Goal: Task Accomplishment & Management: Manage account settings

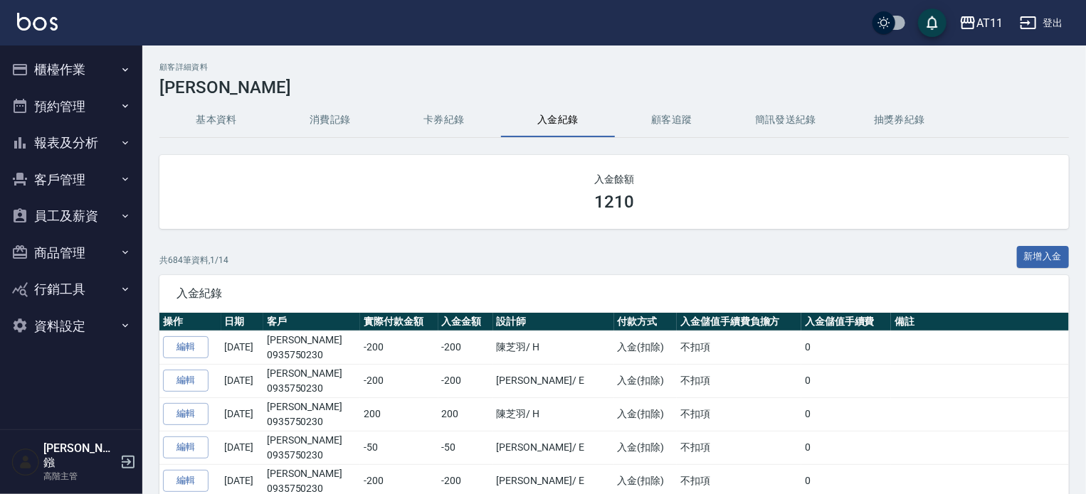
click at [71, 142] on button "報表及分析" at bounding box center [71, 143] width 131 height 37
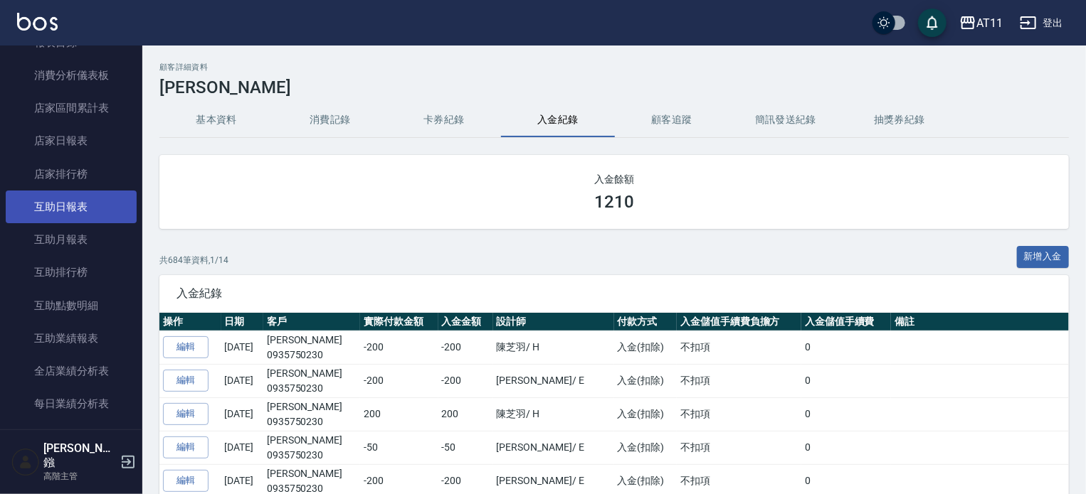
scroll to position [142, 0]
click at [72, 206] on link "互助日報表" at bounding box center [71, 205] width 131 height 33
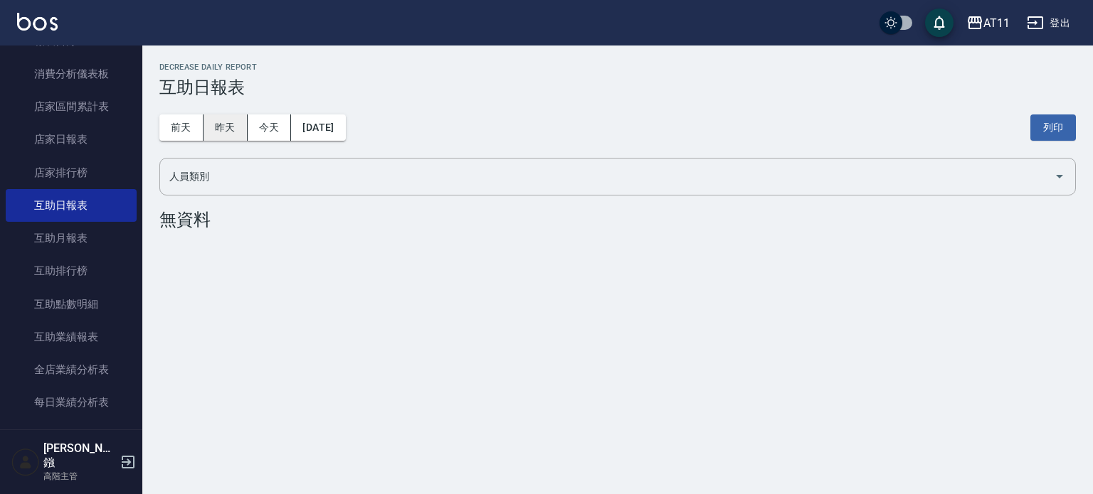
click at [217, 117] on button "昨天" at bounding box center [225, 128] width 44 height 26
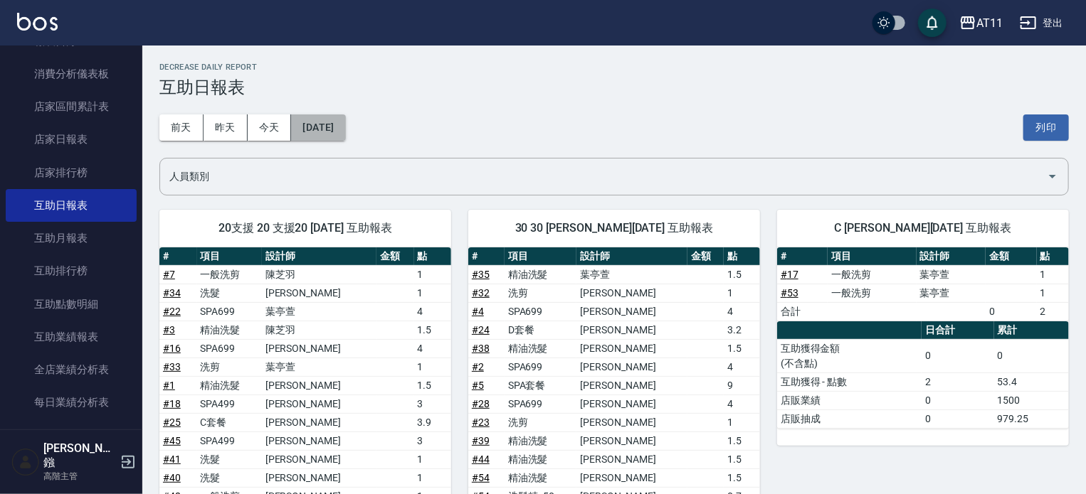
click at [320, 132] on button "2025/08/10" at bounding box center [318, 128] width 54 height 26
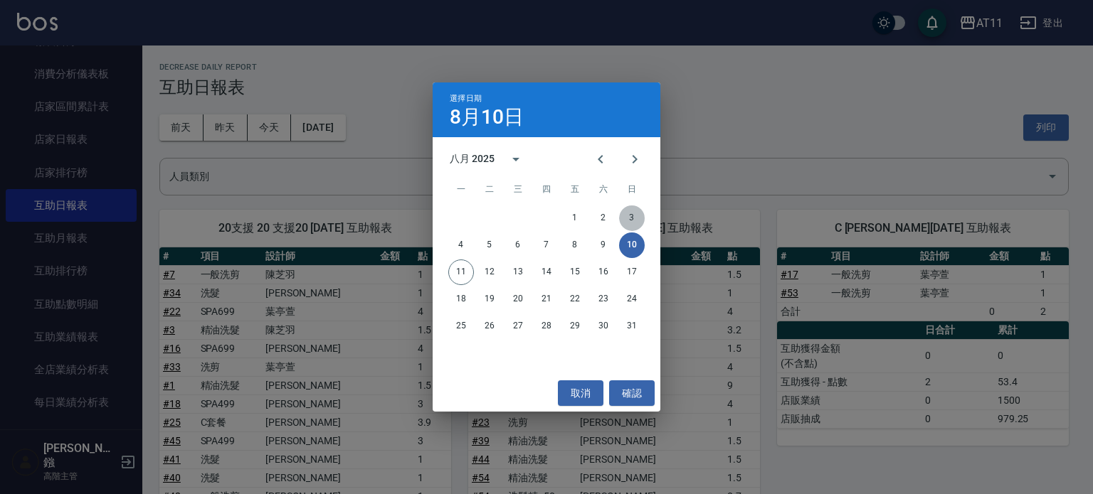
click at [633, 220] on button "3" at bounding box center [632, 219] width 26 height 26
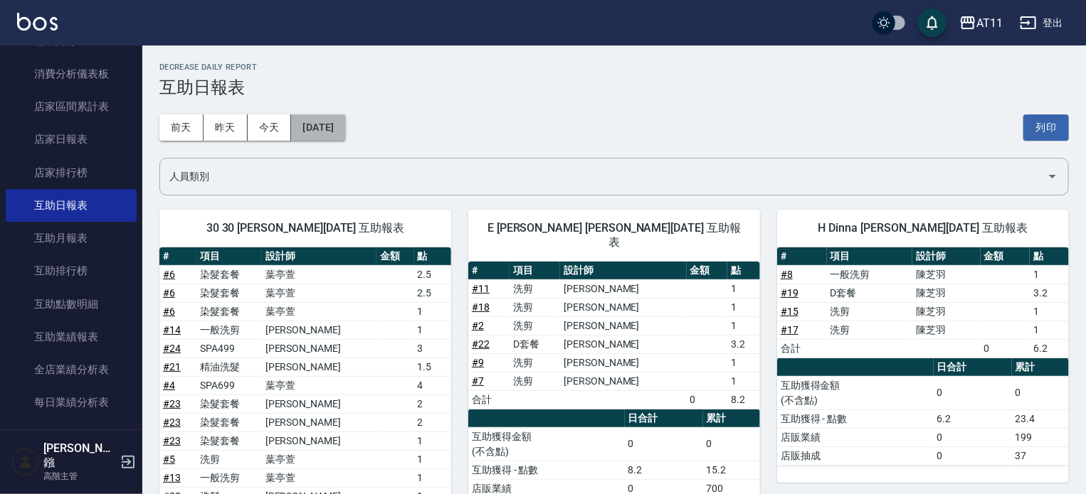
click at [327, 130] on button "2025/08/03" at bounding box center [318, 128] width 54 height 26
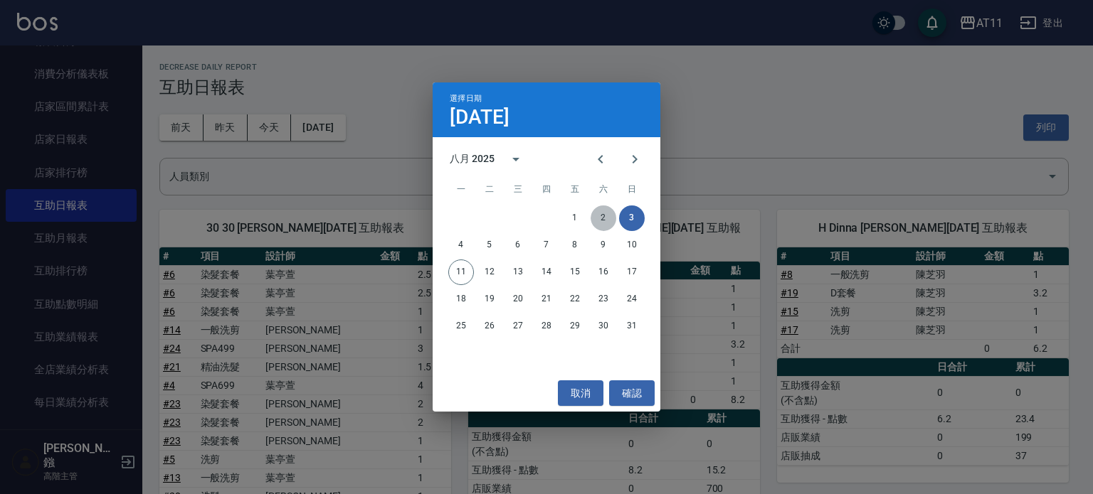
click at [600, 215] on button "2" at bounding box center [604, 219] width 26 height 26
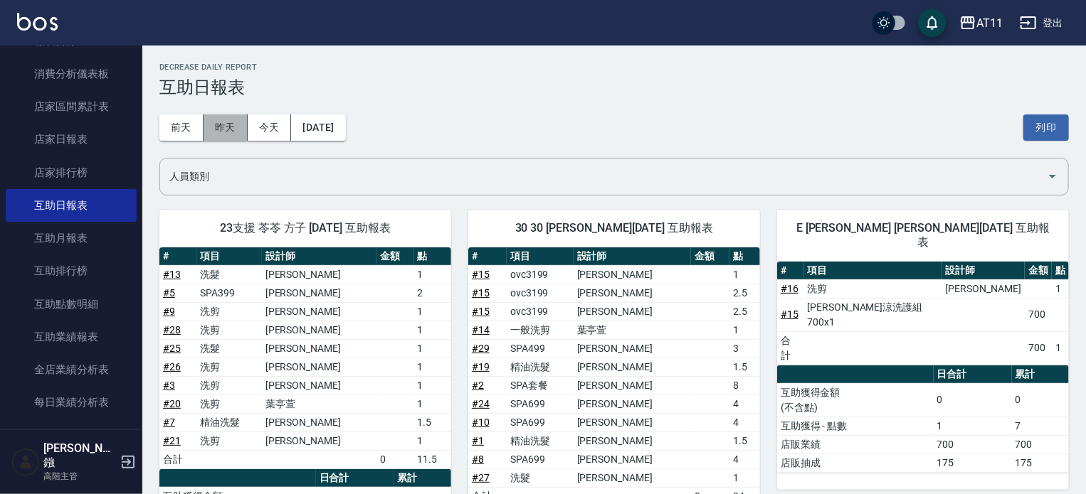
click at [222, 125] on button "昨天" at bounding box center [225, 128] width 44 height 26
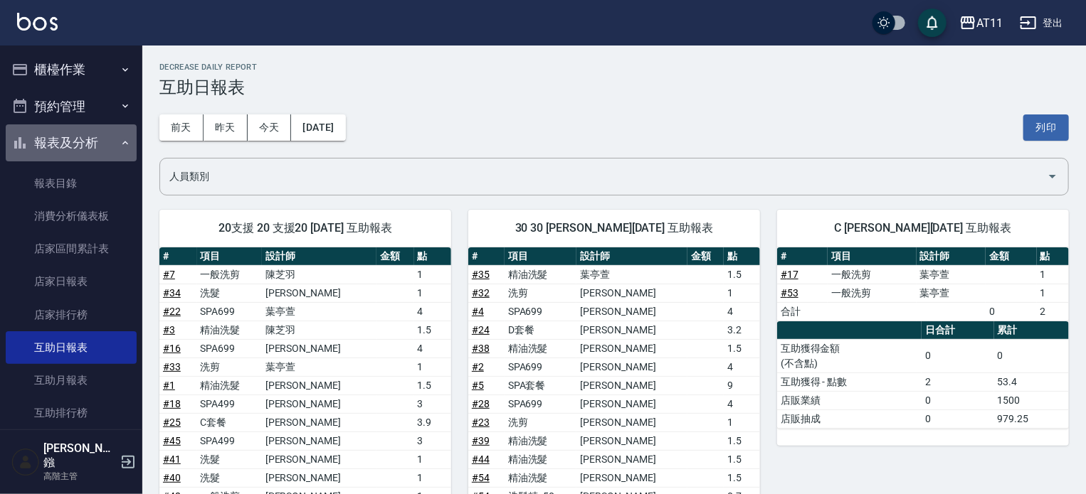
click at [83, 143] on button "報表及分析" at bounding box center [71, 143] width 131 height 37
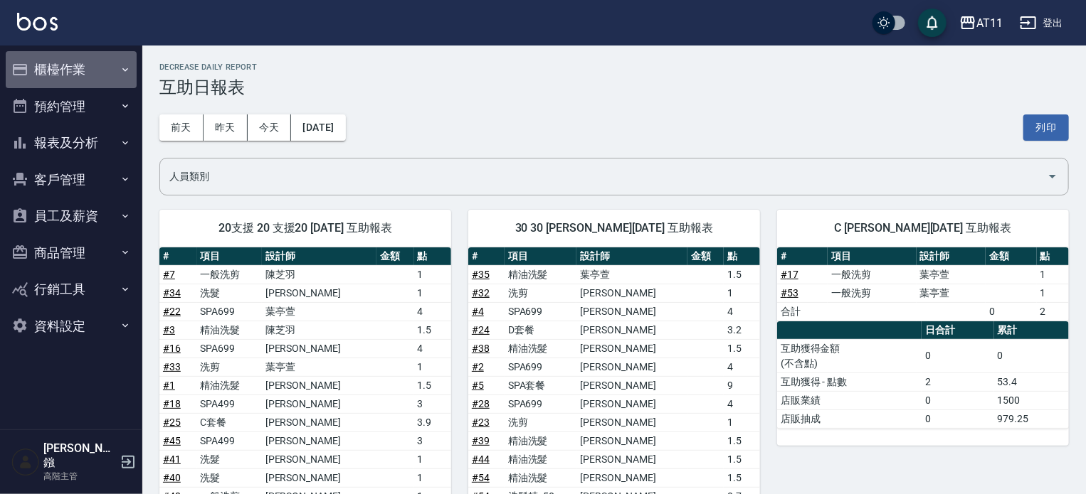
click at [65, 73] on button "櫃檯作業" at bounding box center [71, 69] width 131 height 37
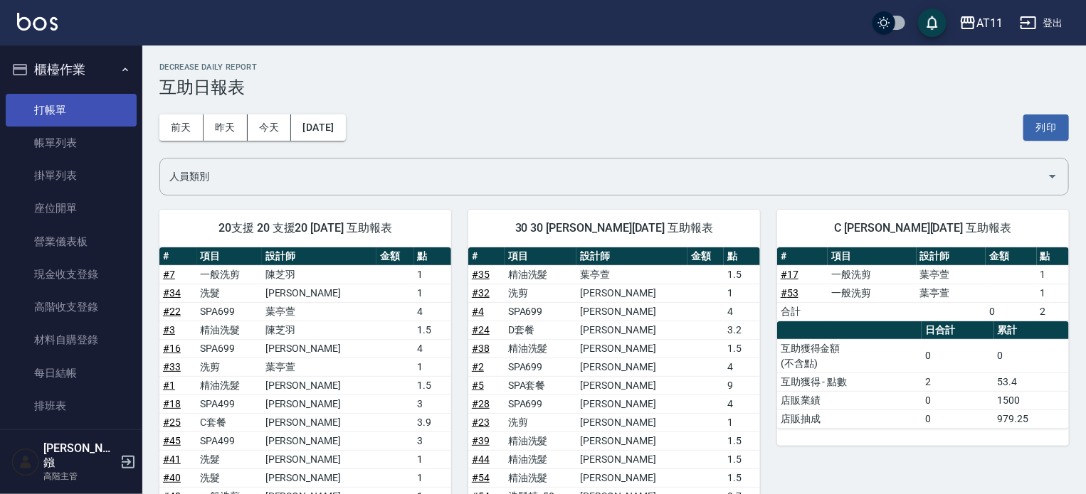
click at [60, 108] on link "打帳單" at bounding box center [71, 110] width 131 height 33
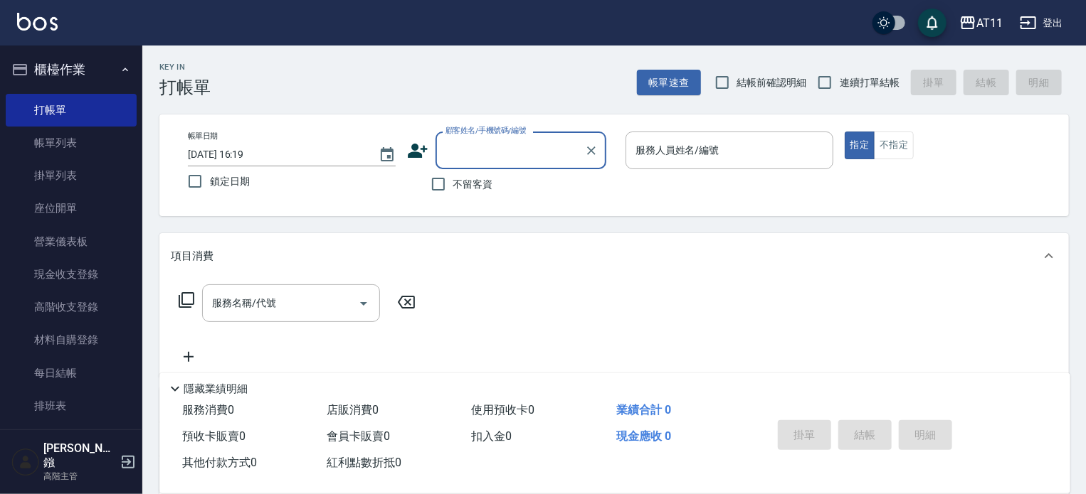
click at [1047, 26] on button "登出" at bounding box center [1041, 23] width 55 height 26
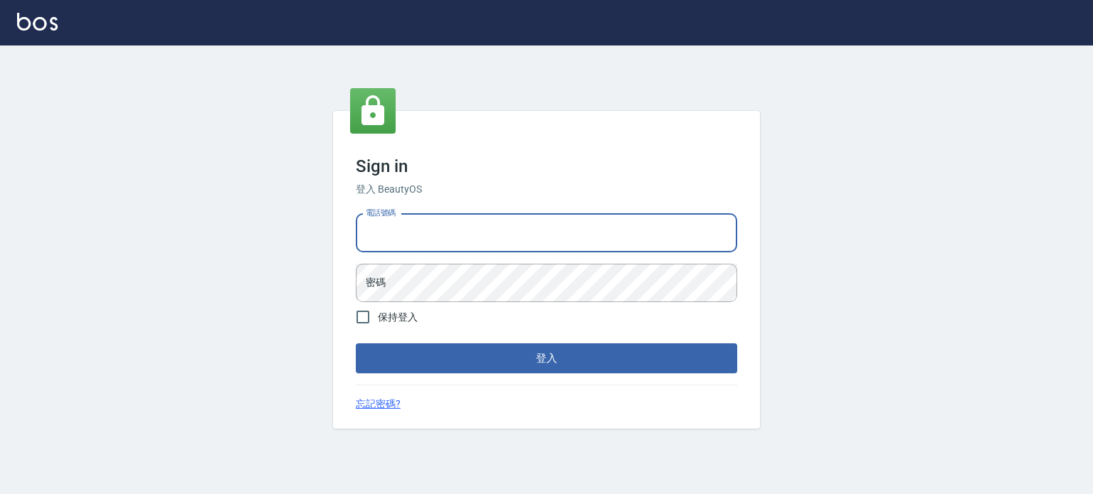
drag, startPoint x: 0, startPoint y: 0, endPoint x: 492, endPoint y: 229, distance: 543.0
click at [492, 229] on input "電話號碼" at bounding box center [546, 233] width 381 height 38
type input "0987925494"
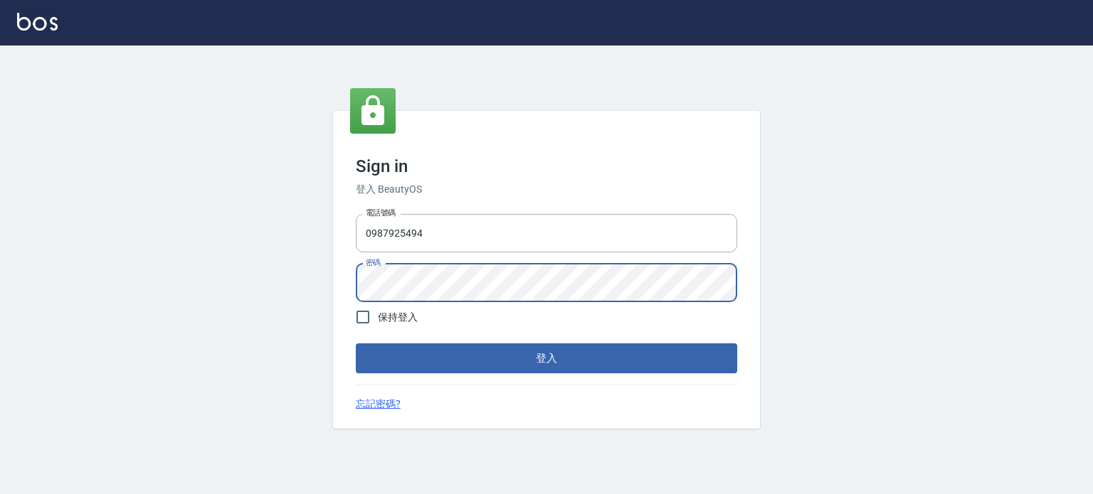
click at [356, 344] on button "登入" at bounding box center [546, 359] width 381 height 30
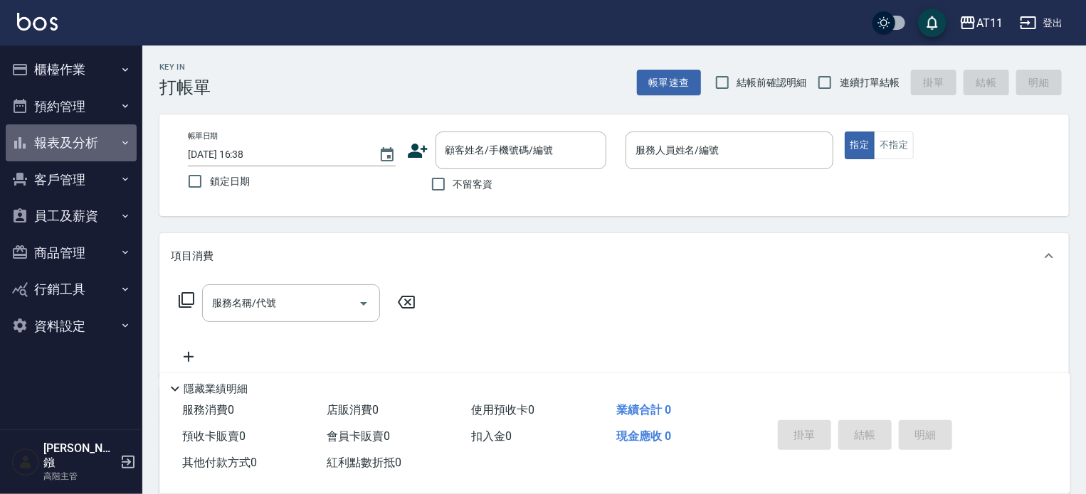
click at [95, 136] on button "報表及分析" at bounding box center [71, 143] width 131 height 37
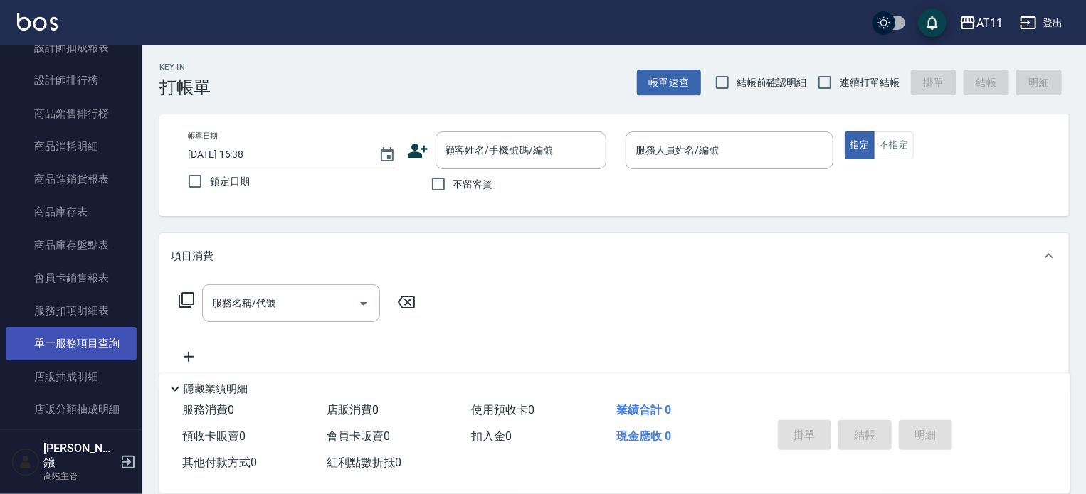
scroll to position [783, 0]
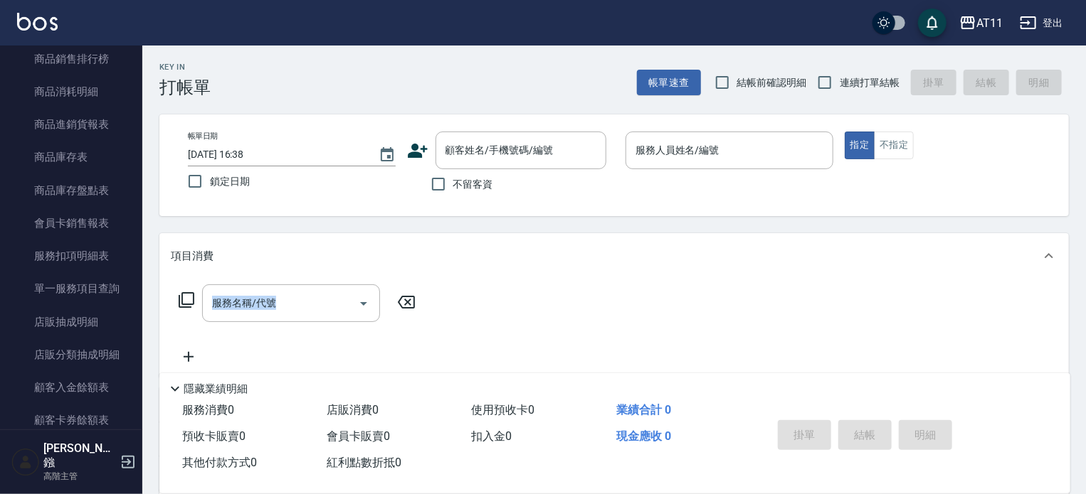
drag, startPoint x: 142, startPoint y: 250, endPoint x: 144, endPoint y: 339, distance: 89.0
click at [144, 339] on div "Key In 打帳單 帳單速查 結帳前確認明細 連續打單結帳 掛單 結帳 明細 帳單日期 2025/08/11 16:38 鎖定日期 顧客姓名/手機號碼/編號…" at bounding box center [613, 370] width 943 height 649
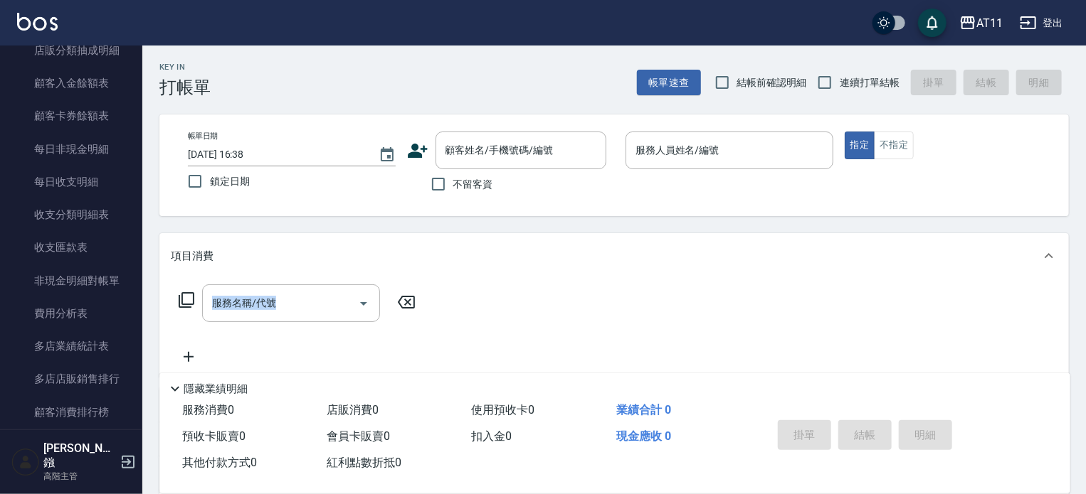
scroll to position [1143, 0]
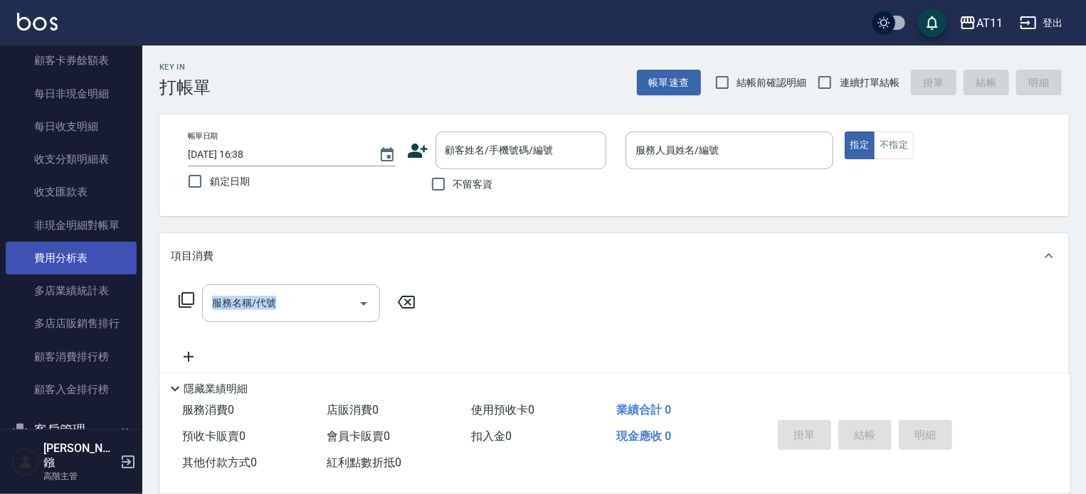
click at [77, 255] on link "費用分析表" at bounding box center [71, 258] width 131 height 33
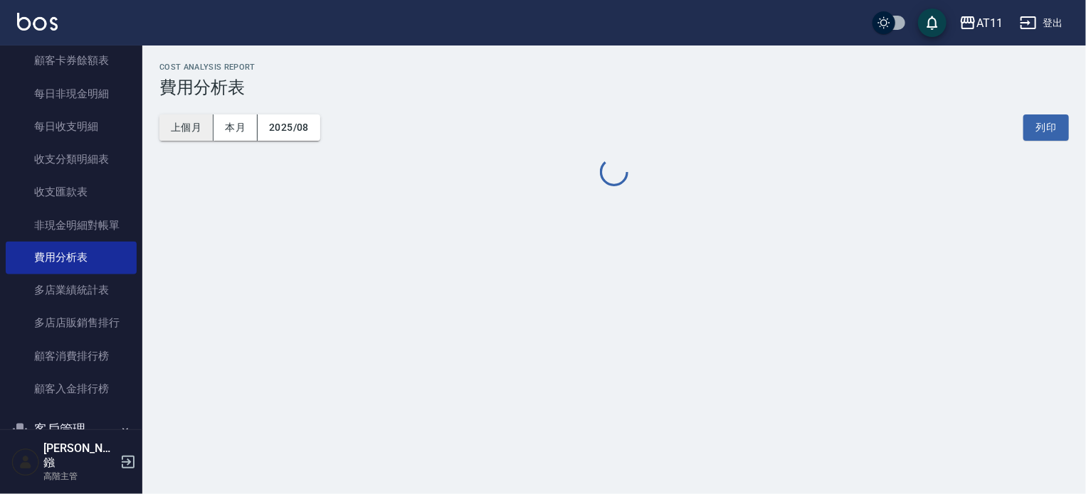
click at [188, 124] on button "上個月" at bounding box center [186, 128] width 54 height 26
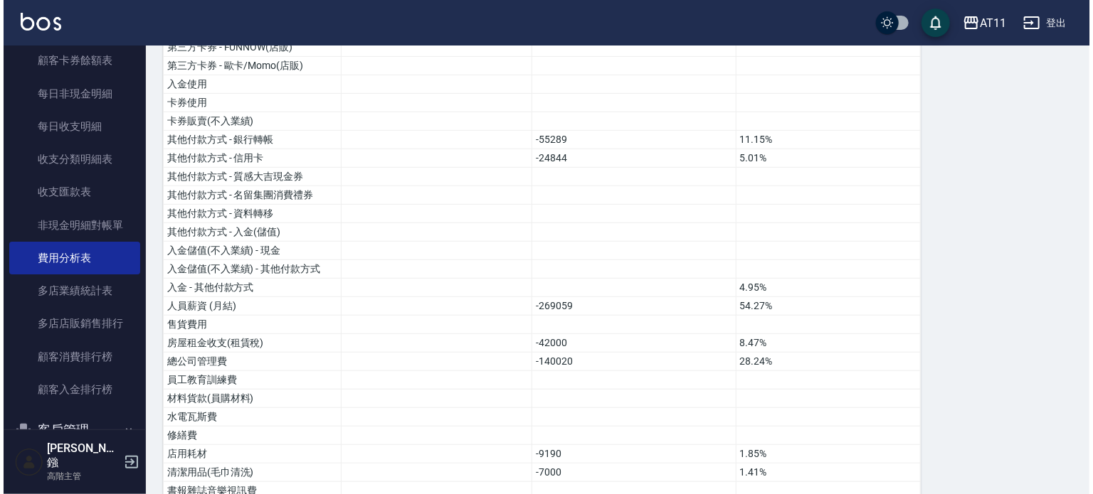
scroll to position [132, 0]
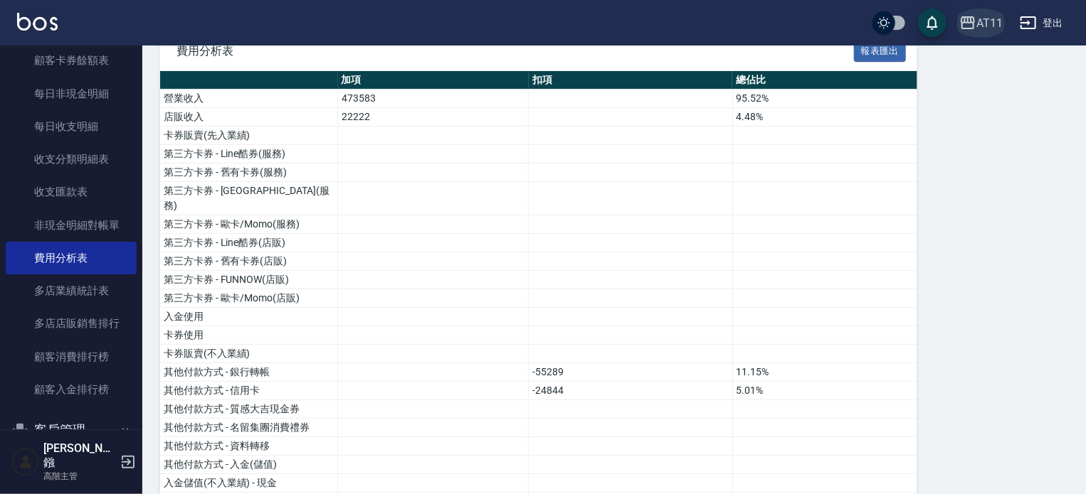
click at [975, 22] on icon "button" at bounding box center [967, 22] width 17 height 17
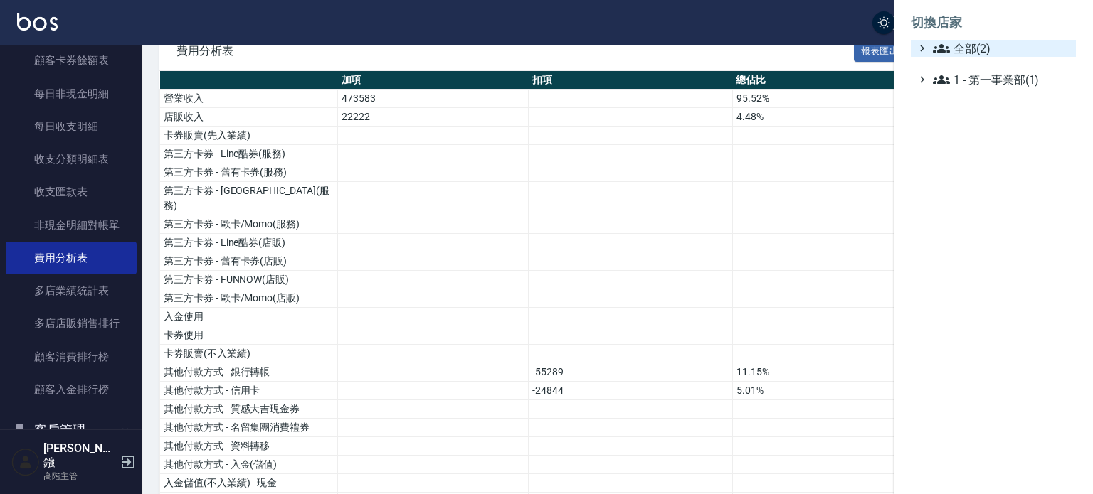
click at [973, 46] on span "全部(2)" at bounding box center [1001, 48] width 137 height 17
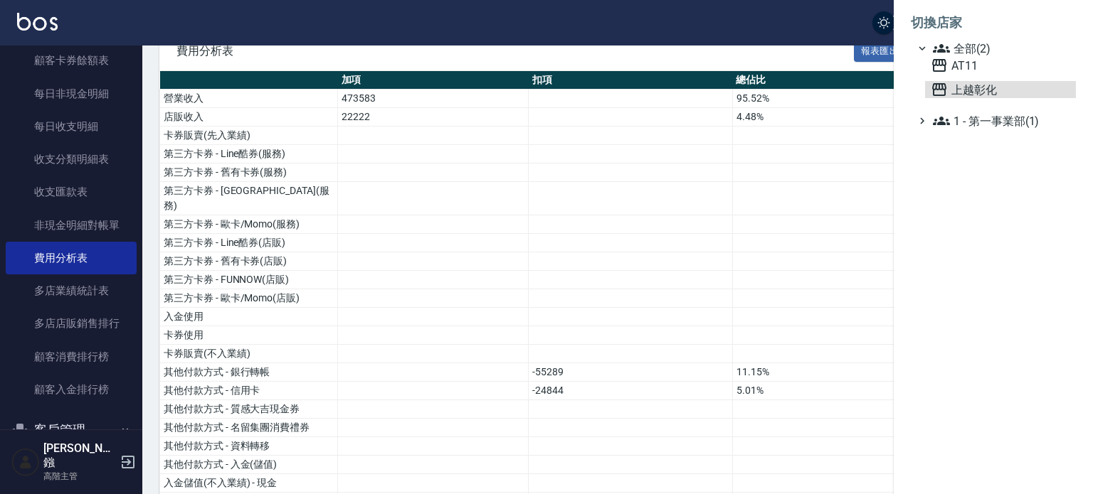
drag, startPoint x: 976, startPoint y: 90, endPoint x: 902, endPoint y: 108, distance: 76.3
click at [976, 90] on span "上越彰化" at bounding box center [1000, 89] width 139 height 17
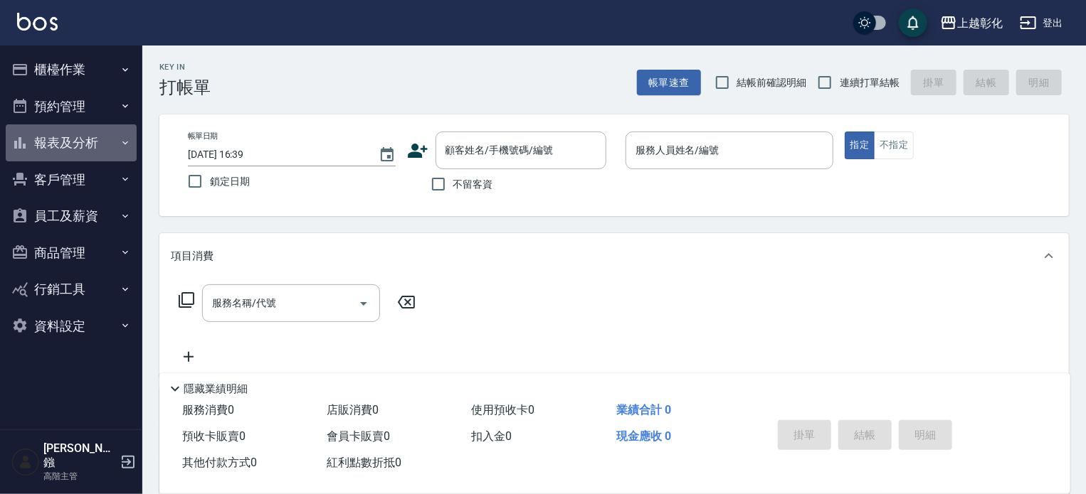
click at [63, 150] on button "報表及分析" at bounding box center [71, 143] width 131 height 37
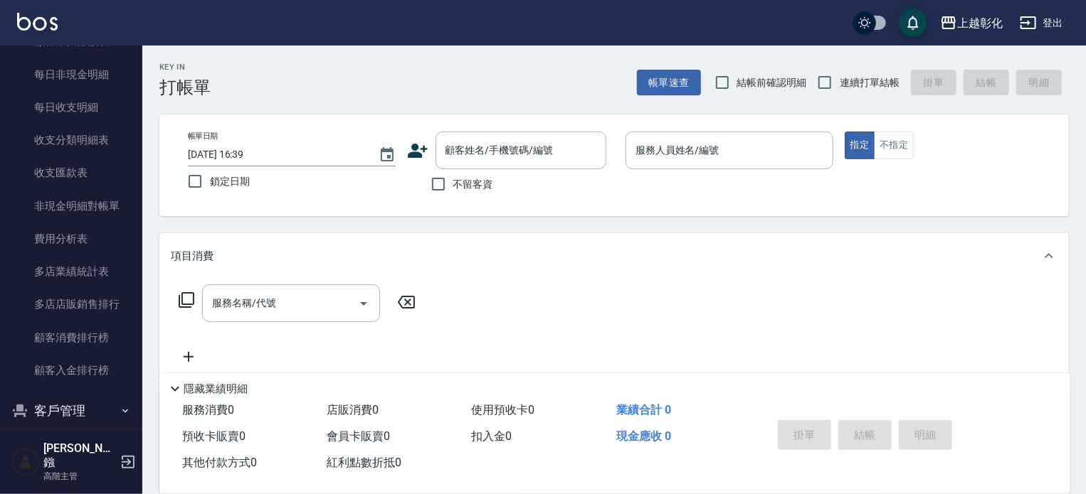
scroll to position [1312, 0]
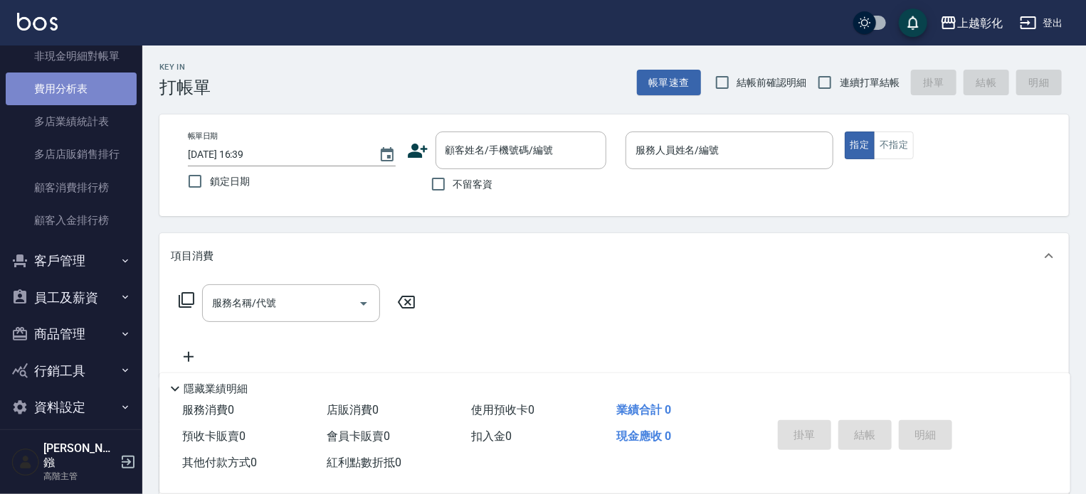
click at [83, 88] on link "費用分析表" at bounding box center [71, 89] width 131 height 33
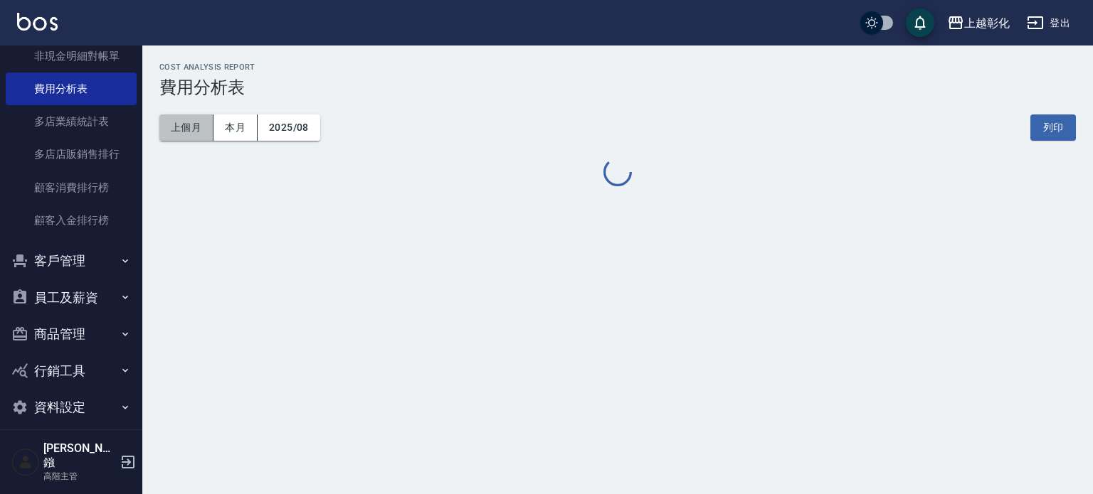
drag, startPoint x: 190, startPoint y: 126, endPoint x: 227, endPoint y: 150, distance: 44.2
click at [190, 127] on button "上個月" at bounding box center [186, 128] width 54 height 26
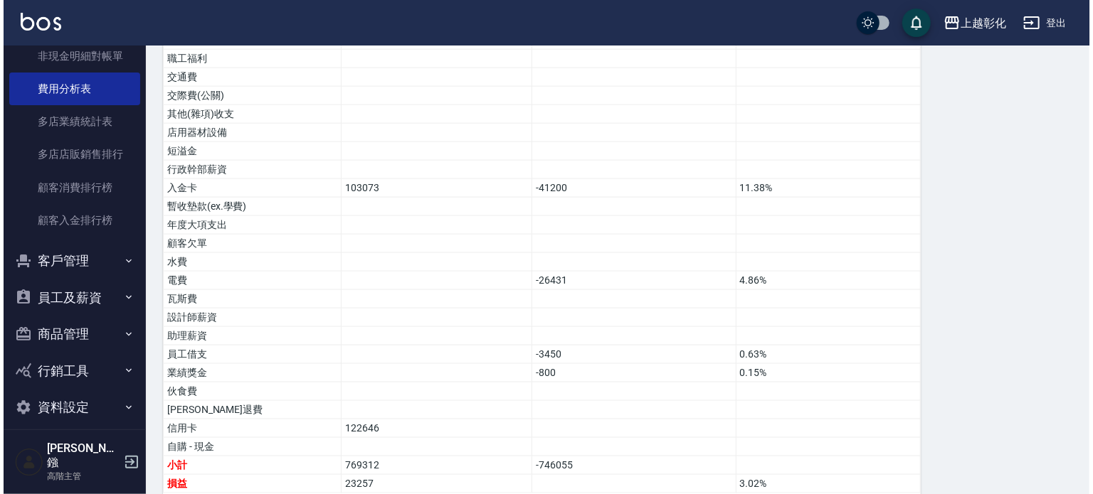
scroll to position [862, 0]
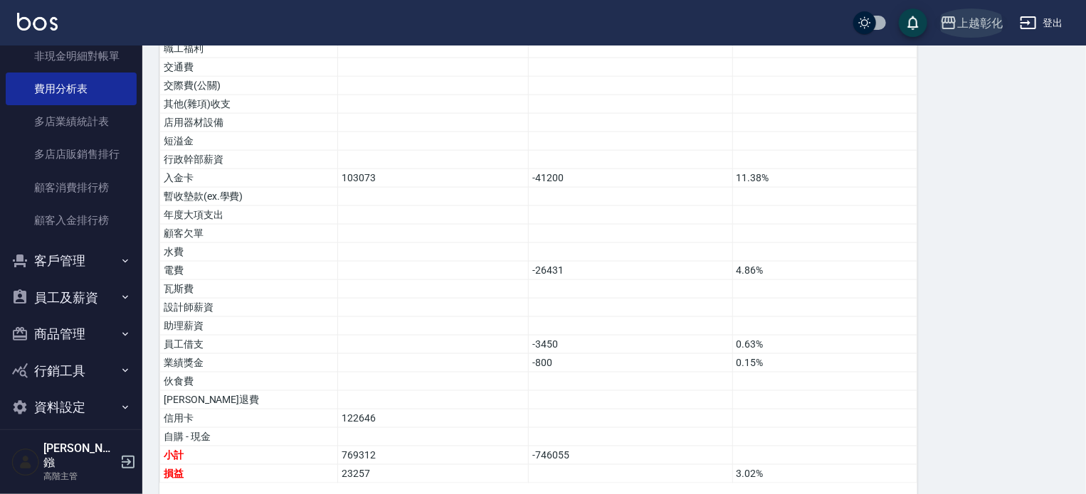
click at [990, 21] on div "上越彰化" at bounding box center [980, 23] width 46 height 18
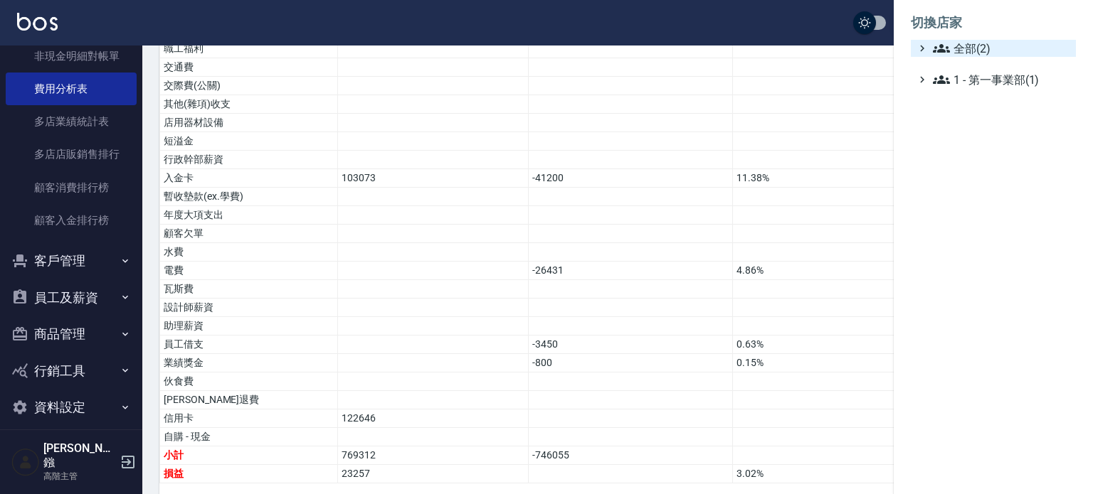
click at [968, 45] on span "全部(2)" at bounding box center [1001, 48] width 137 height 17
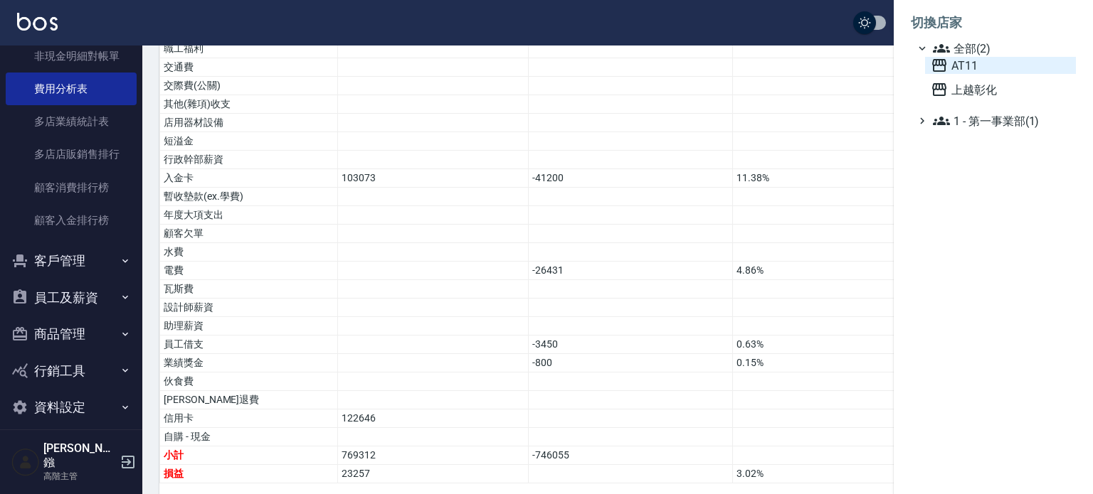
click at [968, 63] on span "AT11" at bounding box center [1000, 65] width 139 height 17
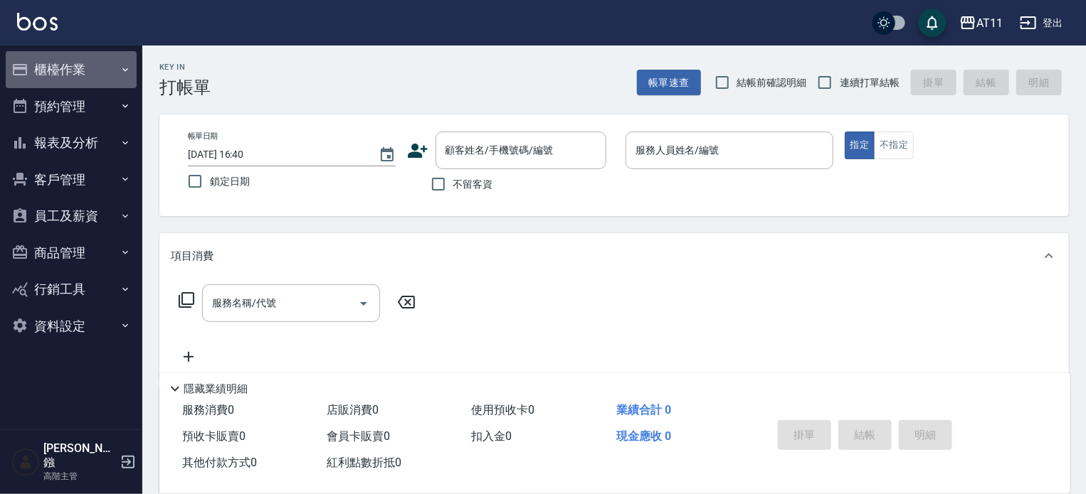
click at [57, 64] on button "櫃檯作業" at bounding box center [71, 69] width 131 height 37
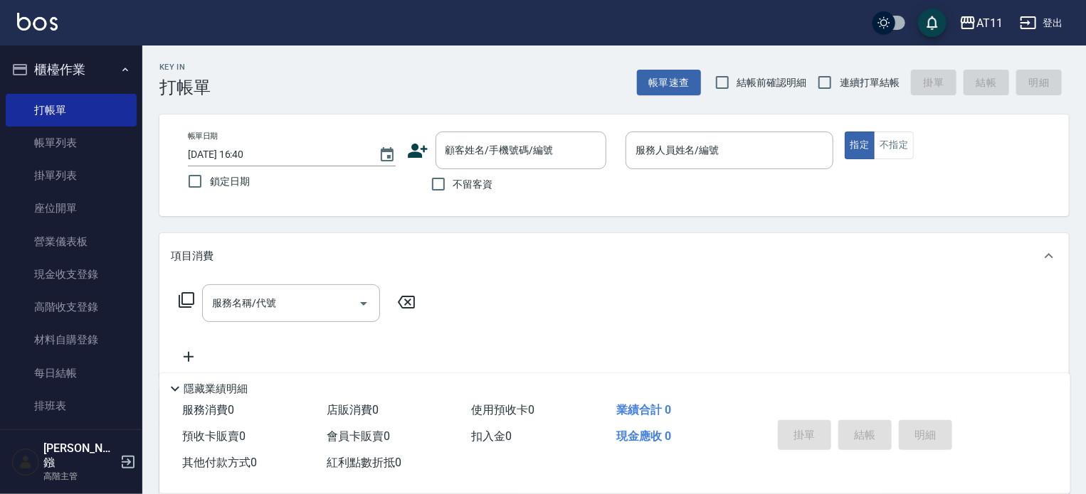
click at [1033, 19] on icon "button" at bounding box center [1028, 22] width 17 height 17
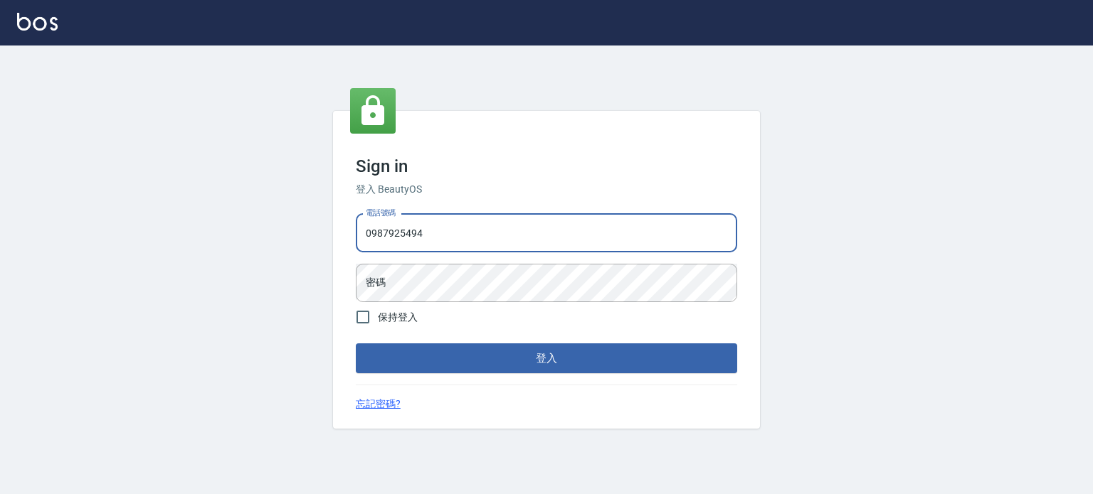
type input "0987925494"
click at [356, 344] on button "登入" at bounding box center [546, 359] width 381 height 30
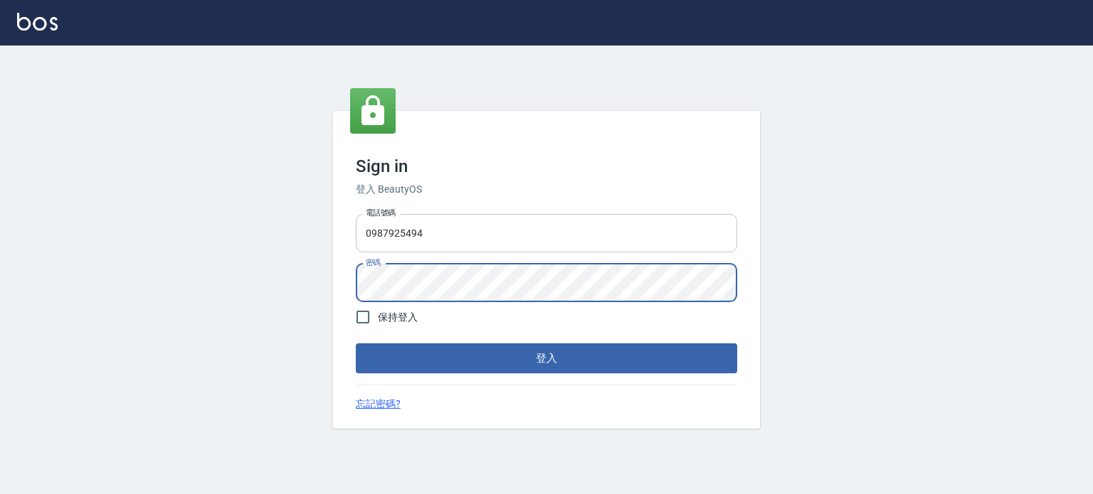
click at [356, 344] on button "登入" at bounding box center [546, 359] width 381 height 30
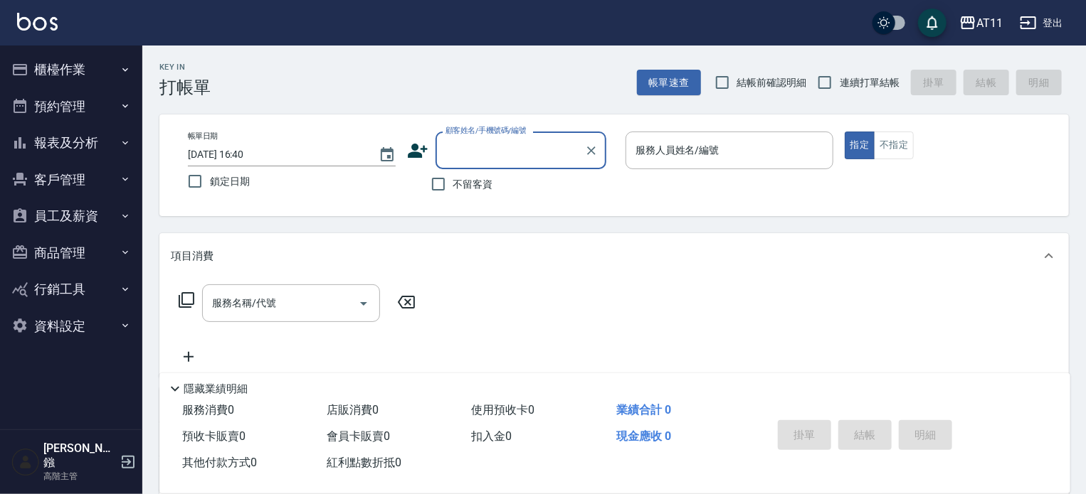
click at [58, 68] on button "櫃檯作業" at bounding box center [71, 69] width 131 height 37
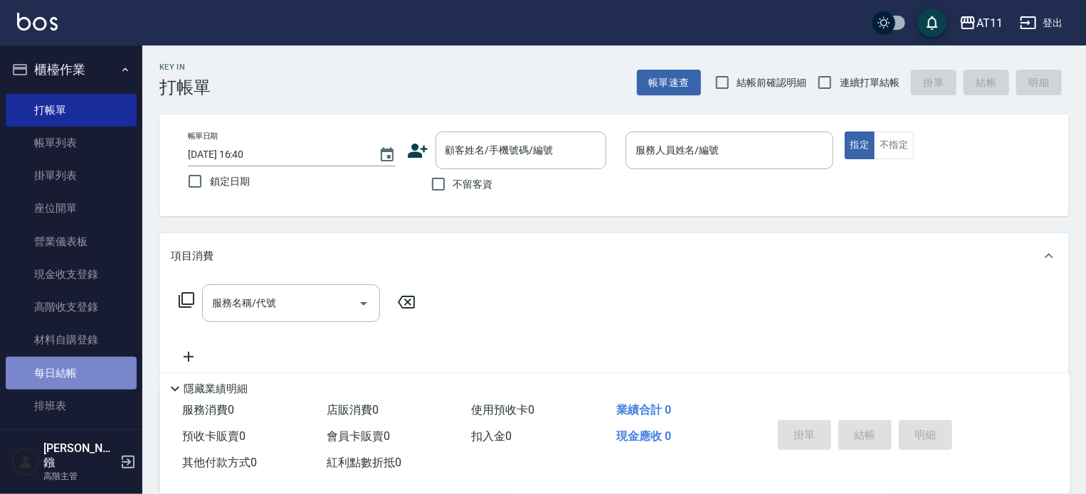
click at [77, 366] on link "每日結帳" at bounding box center [71, 373] width 131 height 33
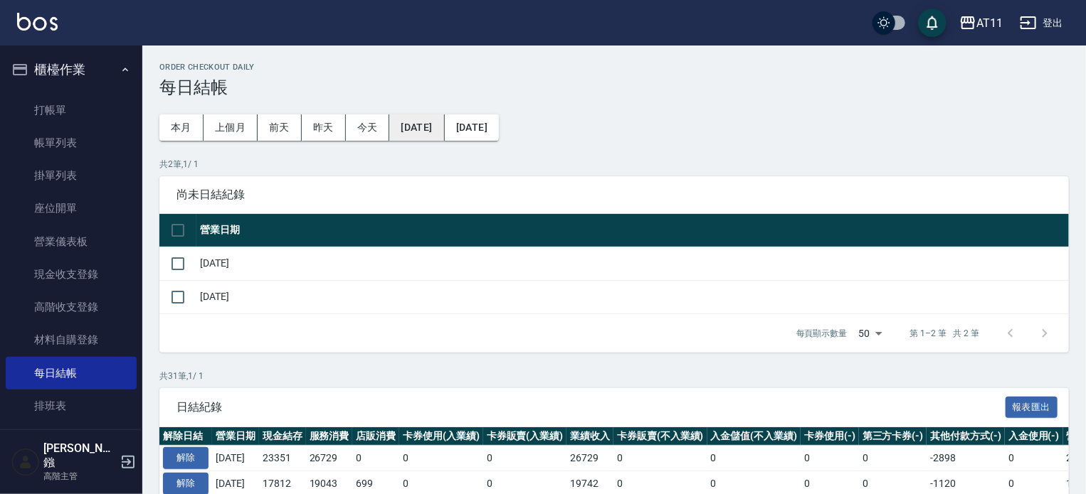
click at [444, 120] on button "[DATE]" at bounding box center [416, 128] width 55 height 26
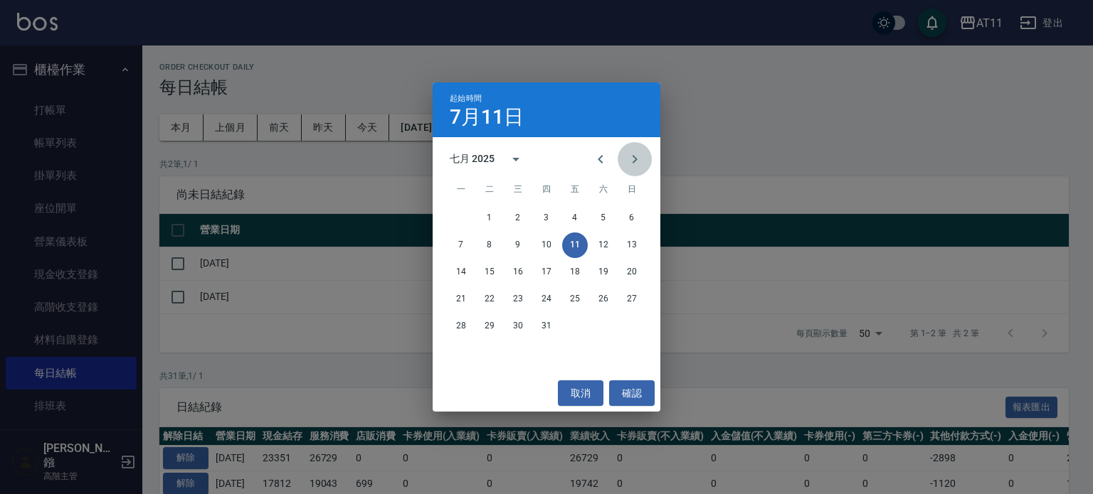
click at [628, 159] on icon "Next month" at bounding box center [634, 159] width 17 height 17
click at [635, 218] on button "3" at bounding box center [632, 219] width 26 height 26
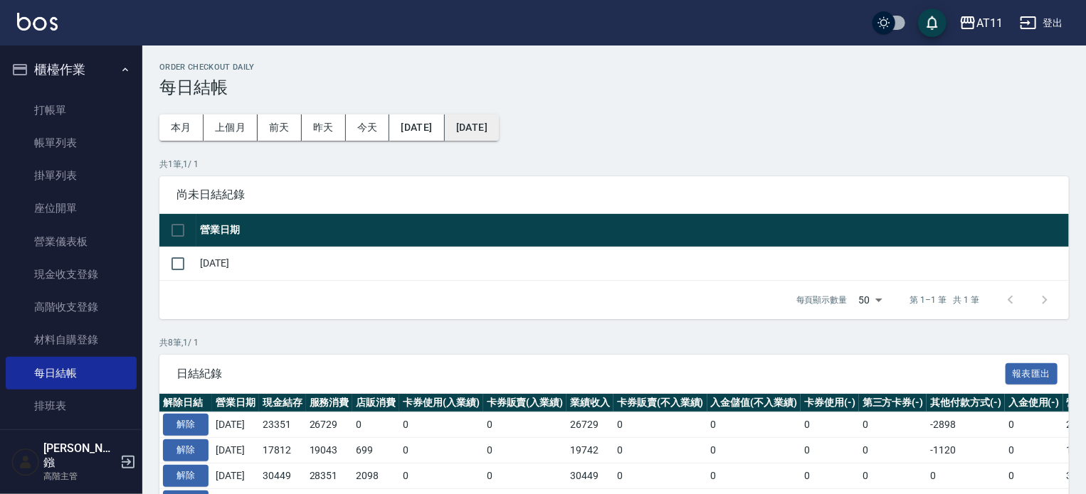
click at [499, 130] on button "[DATE]" at bounding box center [472, 128] width 54 height 26
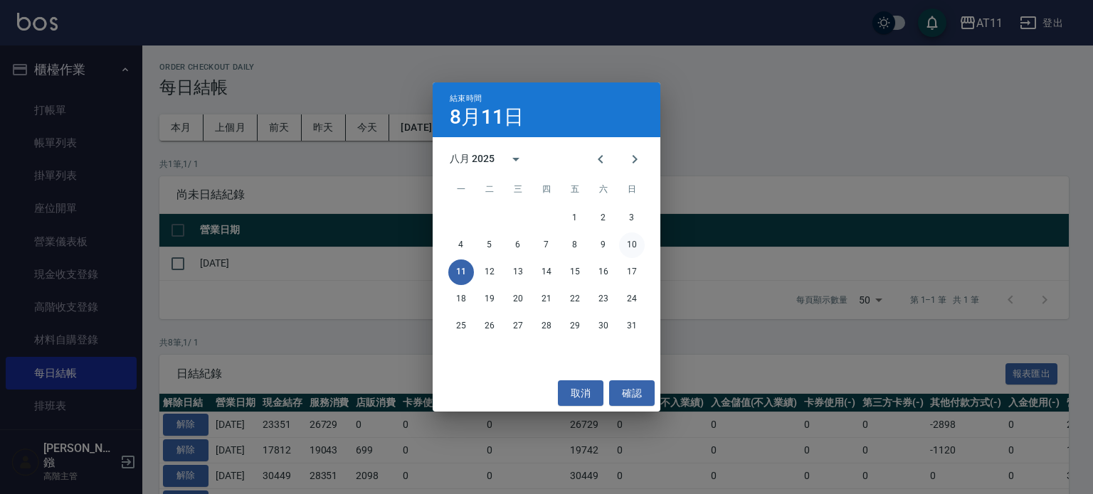
click at [633, 241] on button "10" at bounding box center [632, 246] width 26 height 26
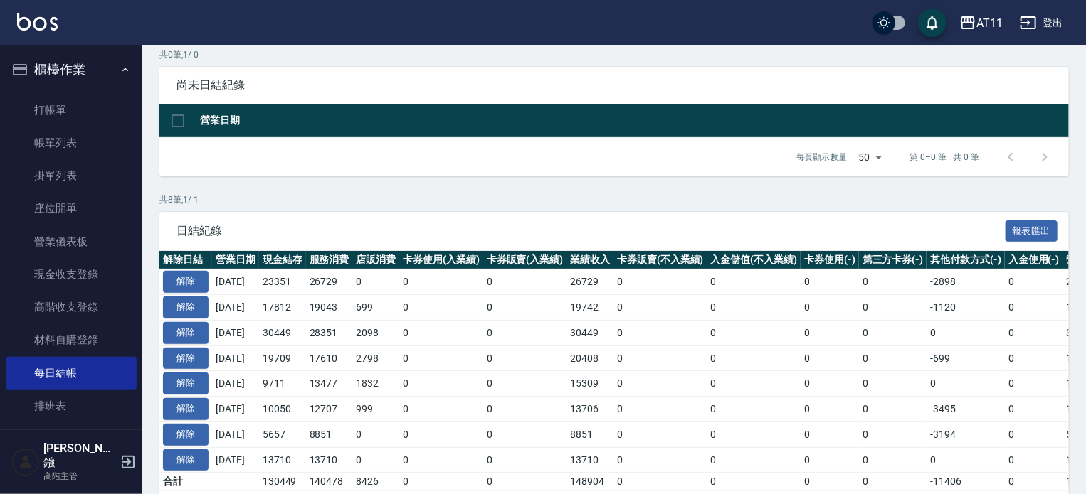
scroll to position [171, 0]
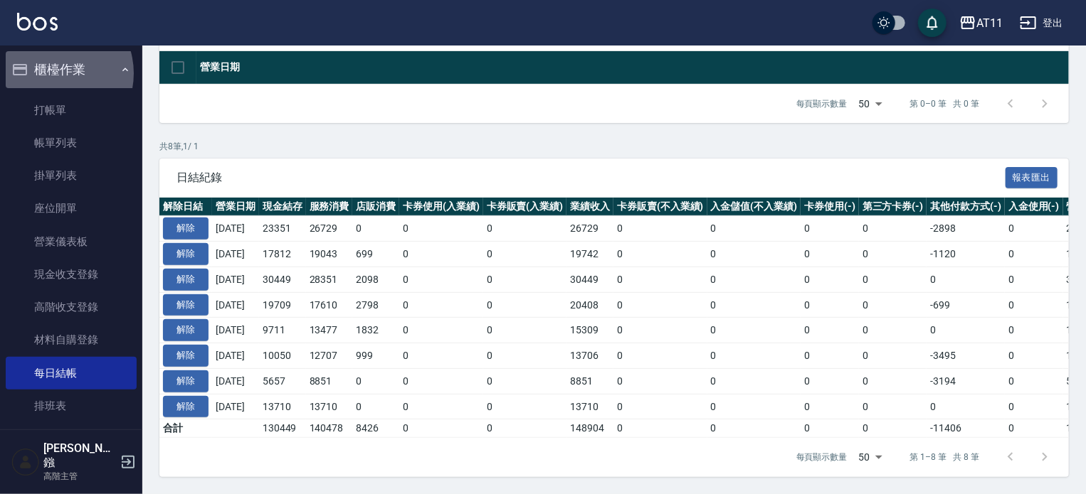
click at [53, 73] on button "櫃檯作業" at bounding box center [71, 69] width 131 height 37
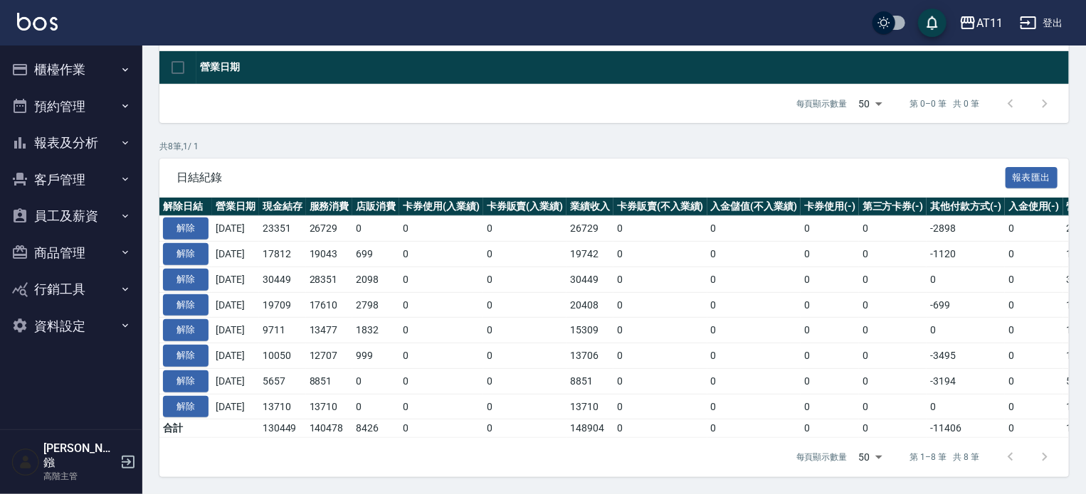
click at [70, 217] on button "員工及薪資" at bounding box center [71, 216] width 131 height 37
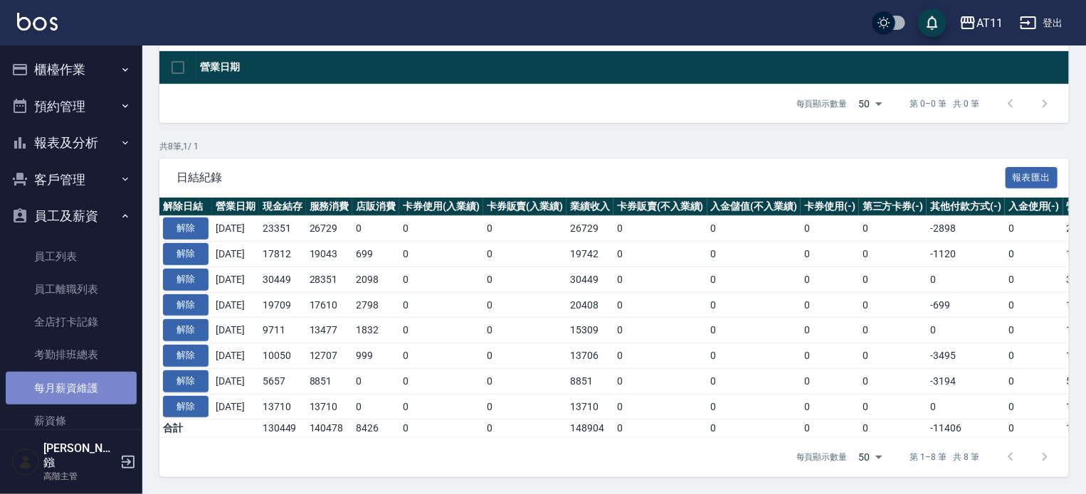
click at [80, 392] on link "每月薪資維護" at bounding box center [71, 388] width 131 height 33
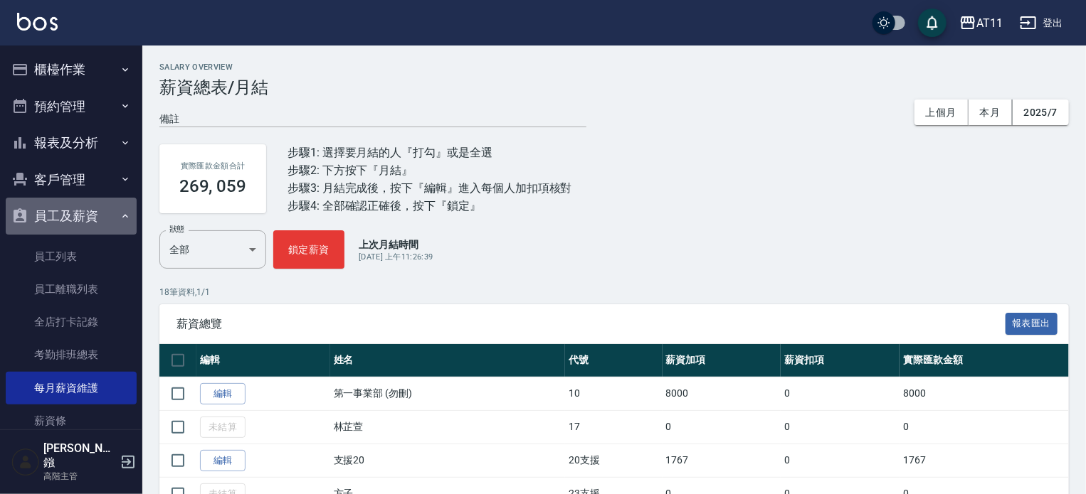
drag, startPoint x: 87, startPoint y: 216, endPoint x: 74, endPoint y: 196, distance: 23.1
click at [77, 214] on button "員工及薪資" at bounding box center [71, 216] width 131 height 37
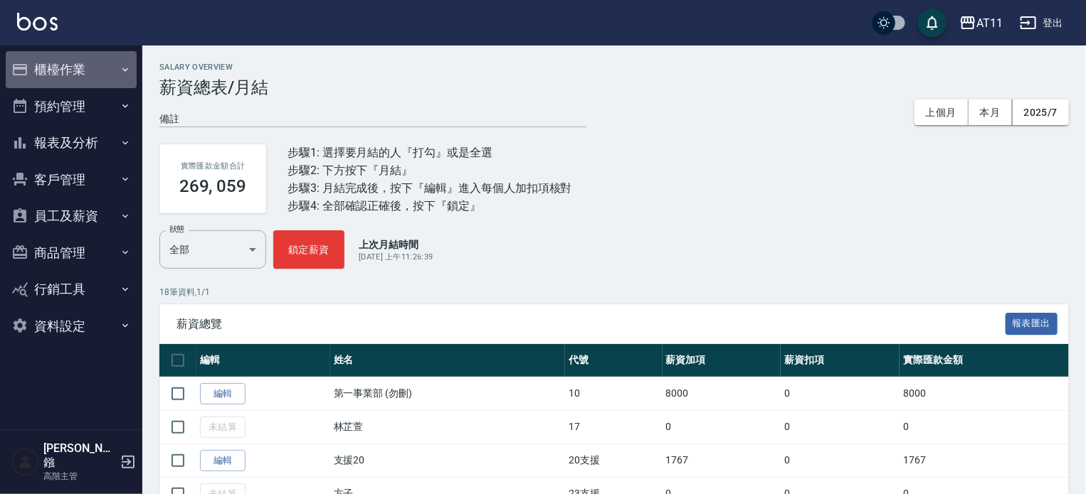
click at [52, 62] on button "櫃檯作業" at bounding box center [71, 69] width 131 height 37
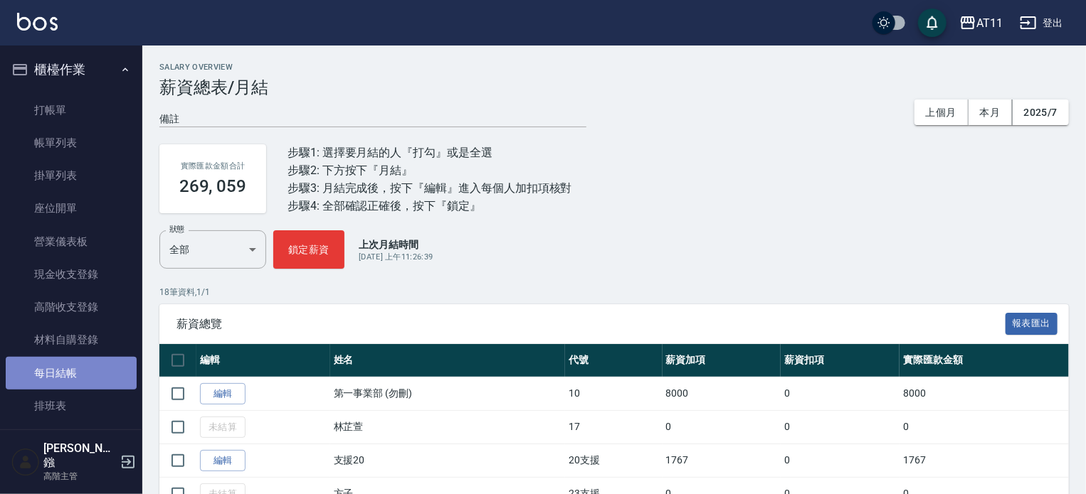
click at [72, 378] on link "每日結帳" at bounding box center [71, 373] width 131 height 33
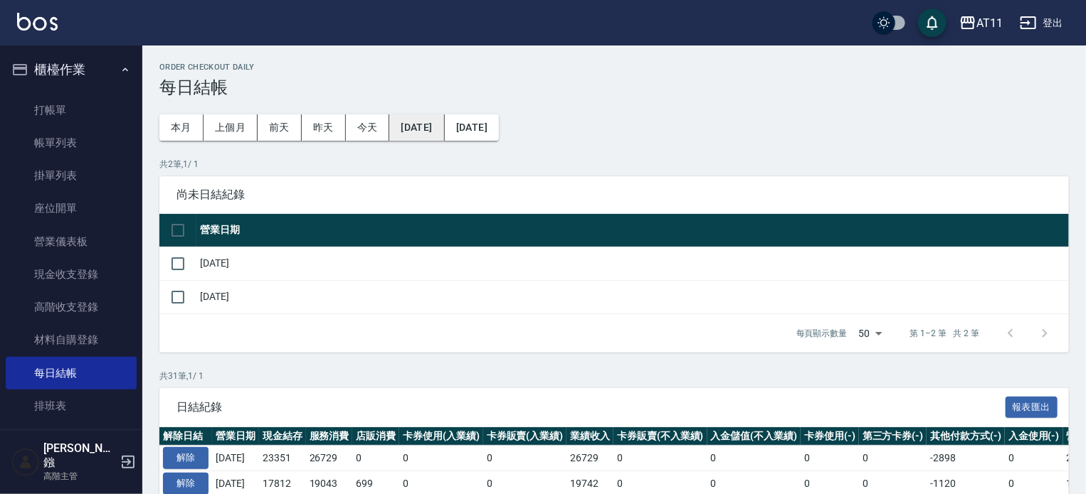
click at [435, 125] on button "[DATE]" at bounding box center [416, 128] width 55 height 26
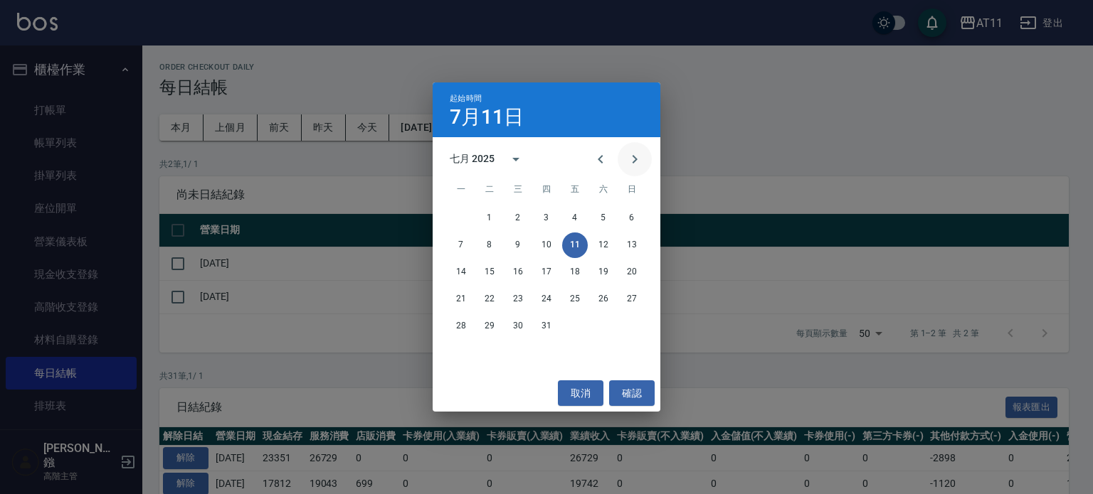
click at [636, 163] on icon "Next month" at bounding box center [634, 159] width 17 height 17
click at [633, 218] on button "3" at bounding box center [632, 219] width 26 height 26
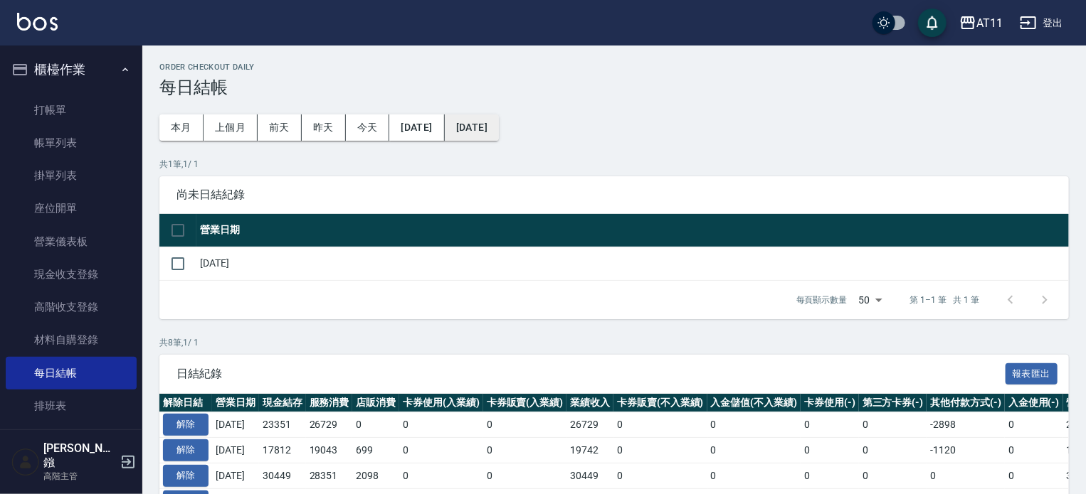
click at [499, 130] on button "[DATE]" at bounding box center [472, 128] width 54 height 26
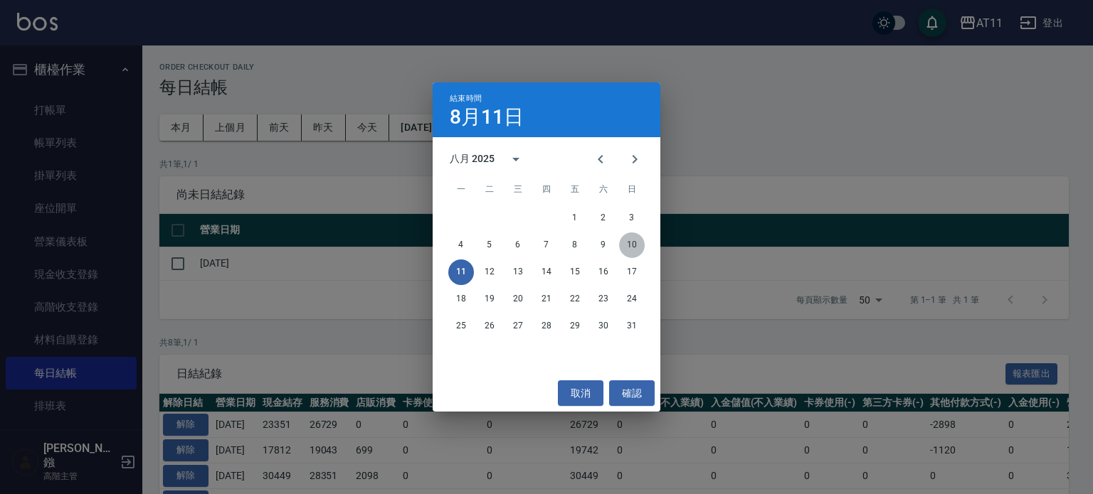
click at [635, 246] on button "10" at bounding box center [632, 246] width 26 height 26
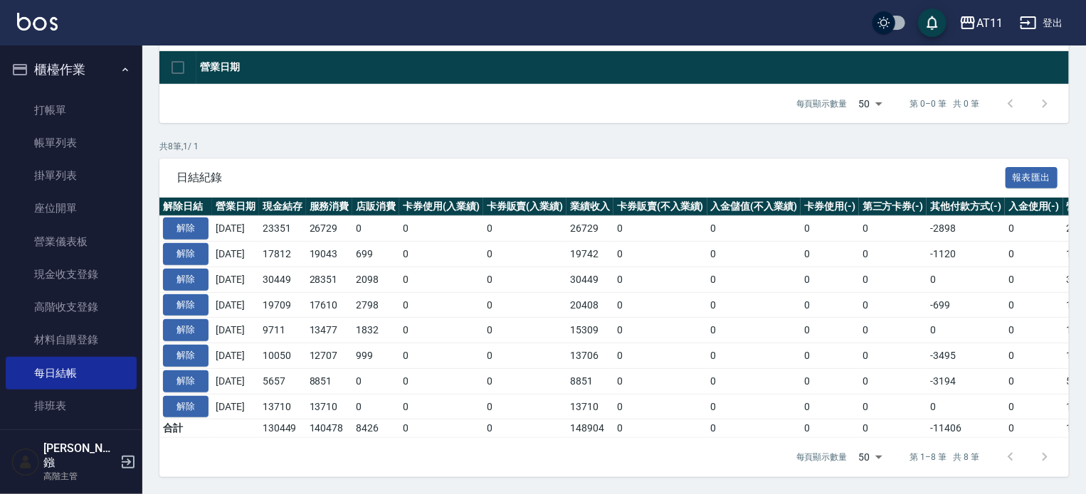
scroll to position [171, 0]
click at [75, 266] on link "現金收支登錄" at bounding box center [71, 274] width 131 height 33
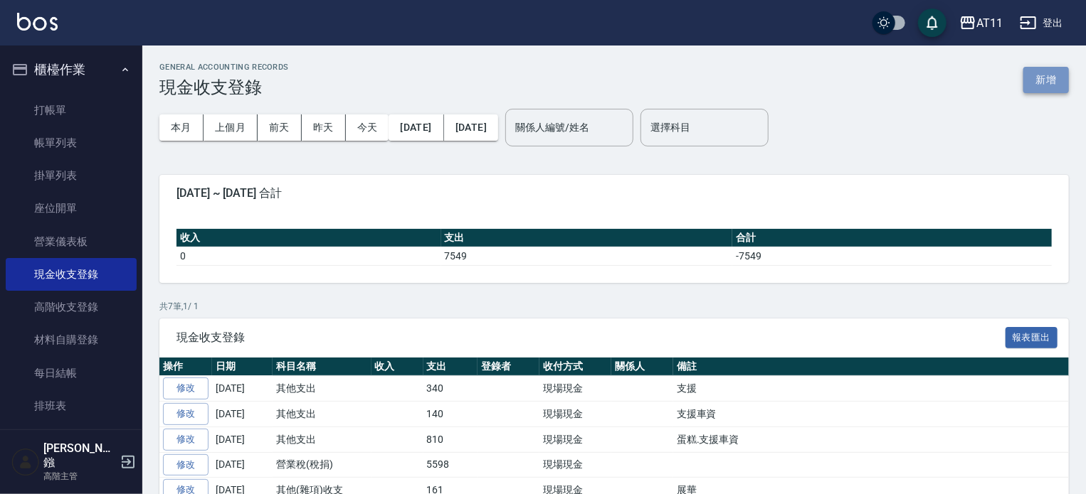
click at [1047, 85] on button "新增" at bounding box center [1046, 80] width 46 height 26
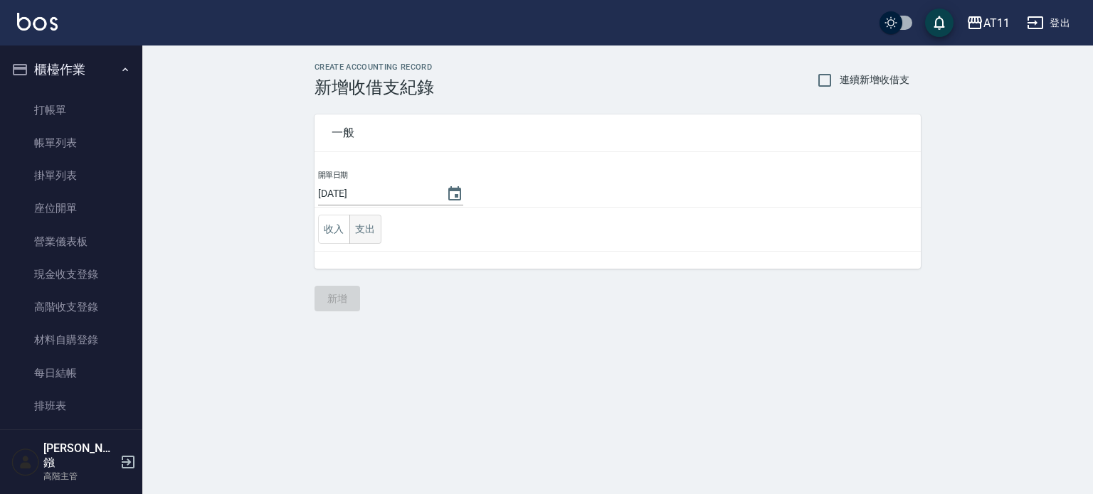
click at [362, 228] on button "支出" at bounding box center [365, 229] width 32 height 29
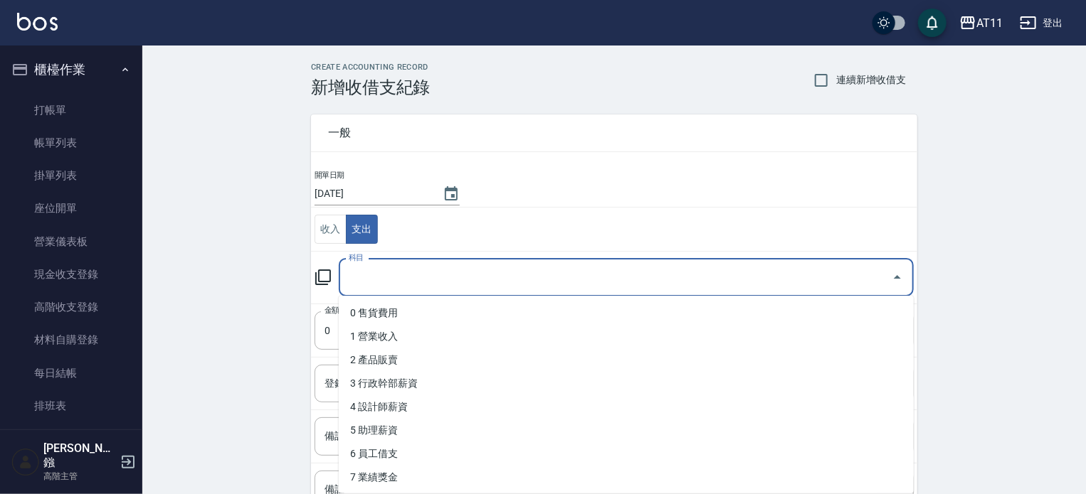
click at [490, 286] on input "科目" at bounding box center [615, 277] width 541 height 25
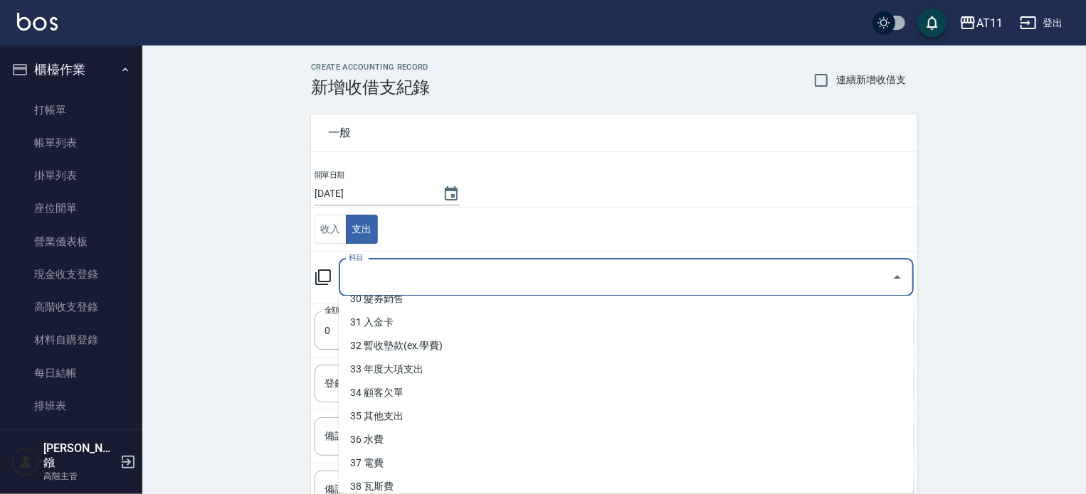
scroll to position [729, 0]
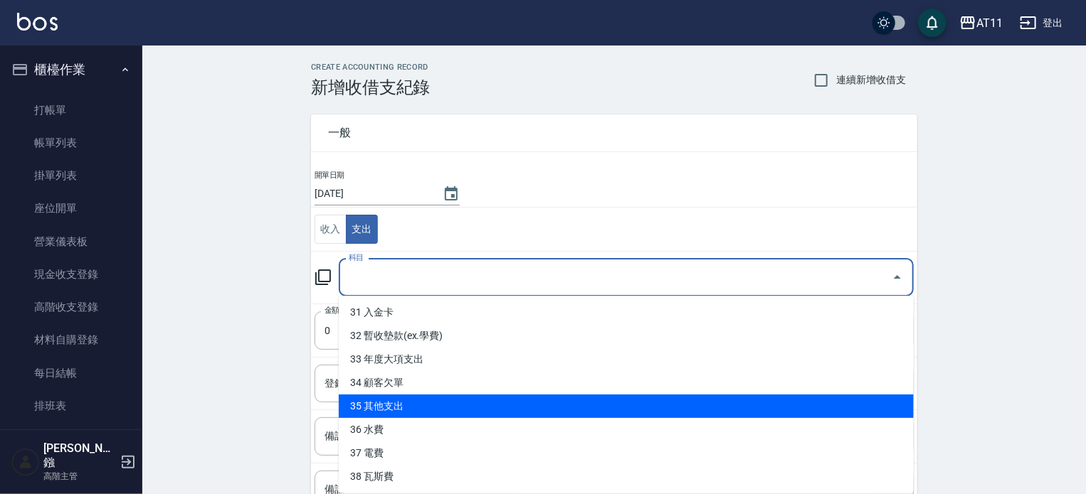
click at [539, 403] on li "35 其他支出" at bounding box center [626, 406] width 575 height 23
type input "35 其他支出"
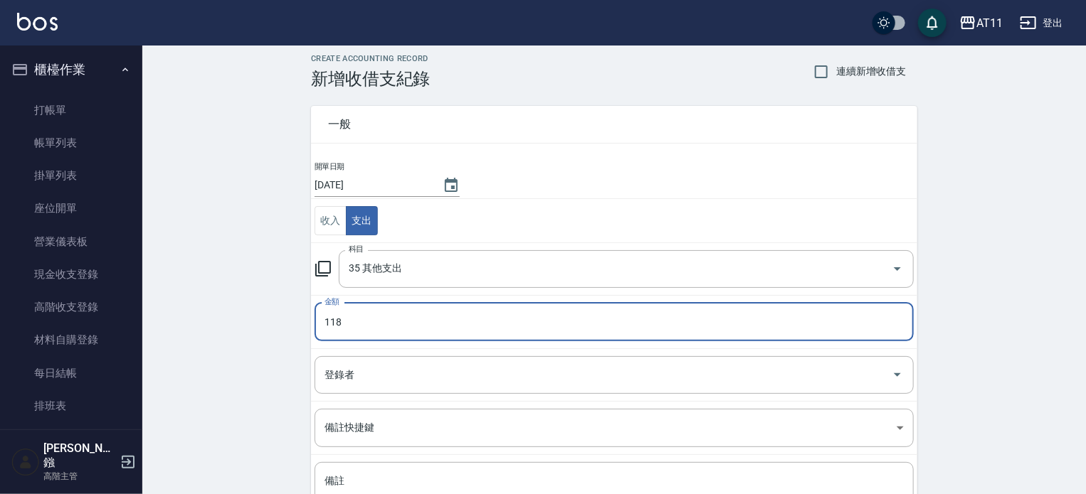
scroll to position [132, 0]
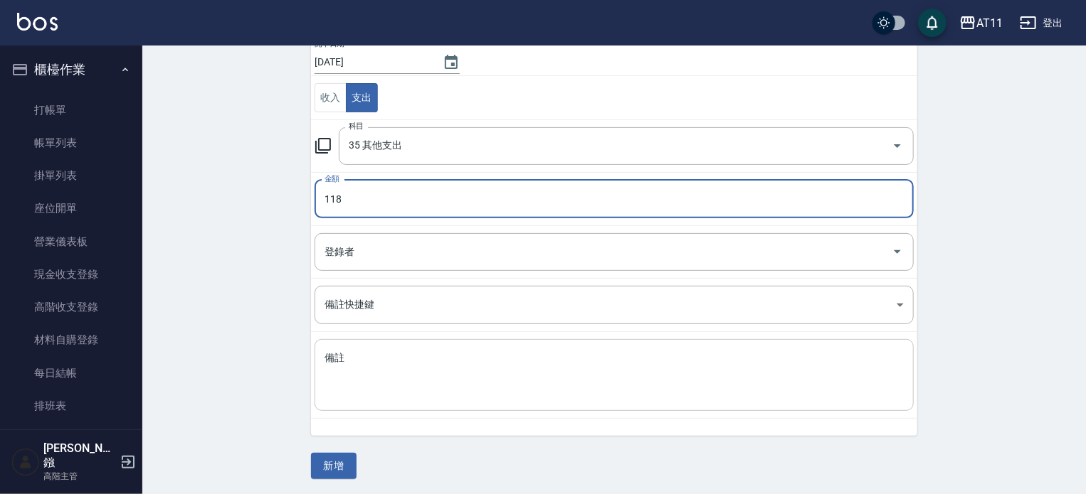
type input "118"
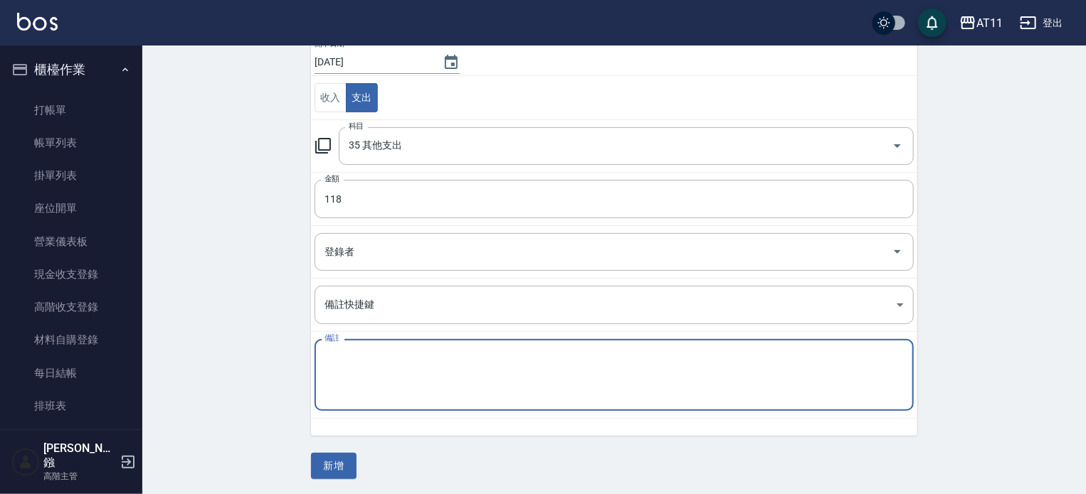
click at [581, 366] on textarea "備註" at bounding box center [613, 375] width 579 height 48
type textarea "薪資袋.鉛筆"
click at [340, 460] on button "新增" at bounding box center [334, 466] width 46 height 26
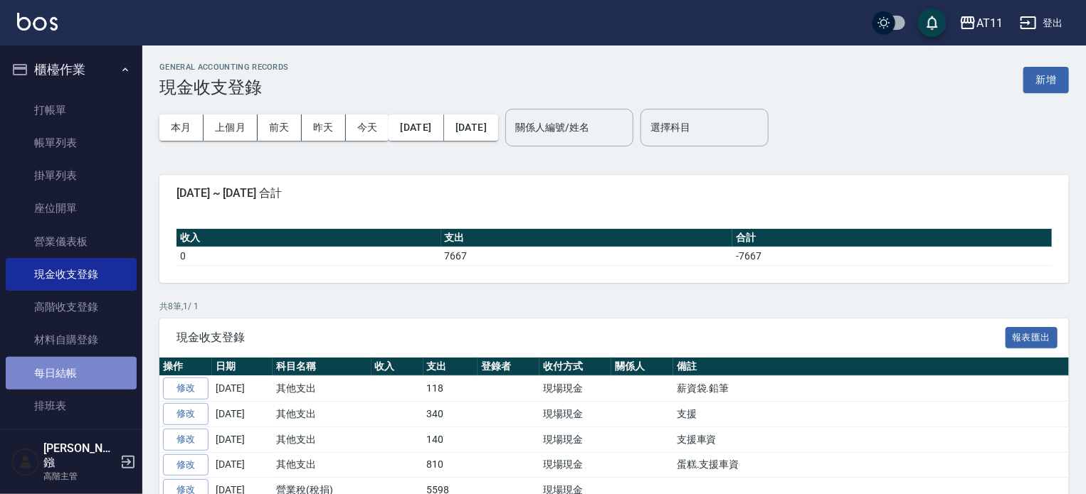
click at [73, 379] on link "每日結帳" at bounding box center [71, 373] width 131 height 33
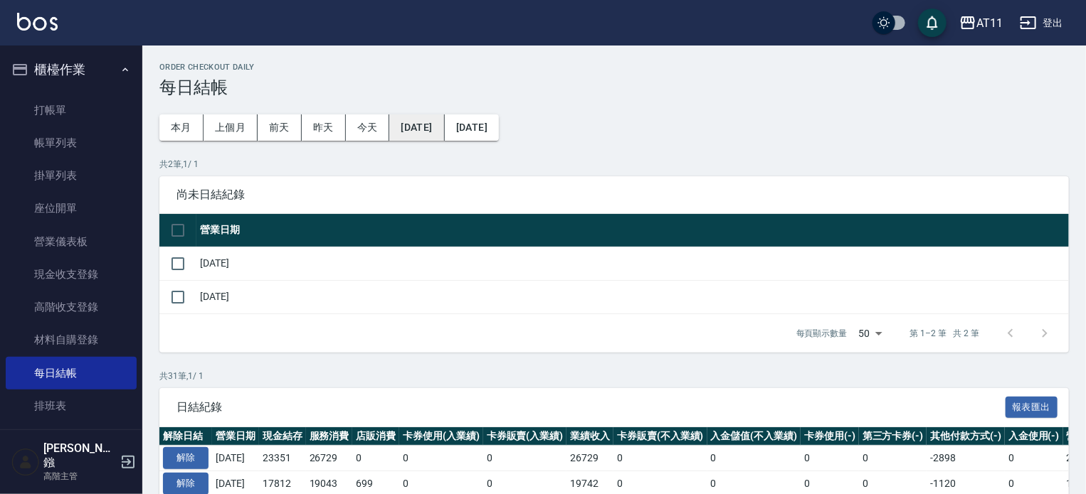
click at [444, 129] on button "[DATE]" at bounding box center [416, 128] width 55 height 26
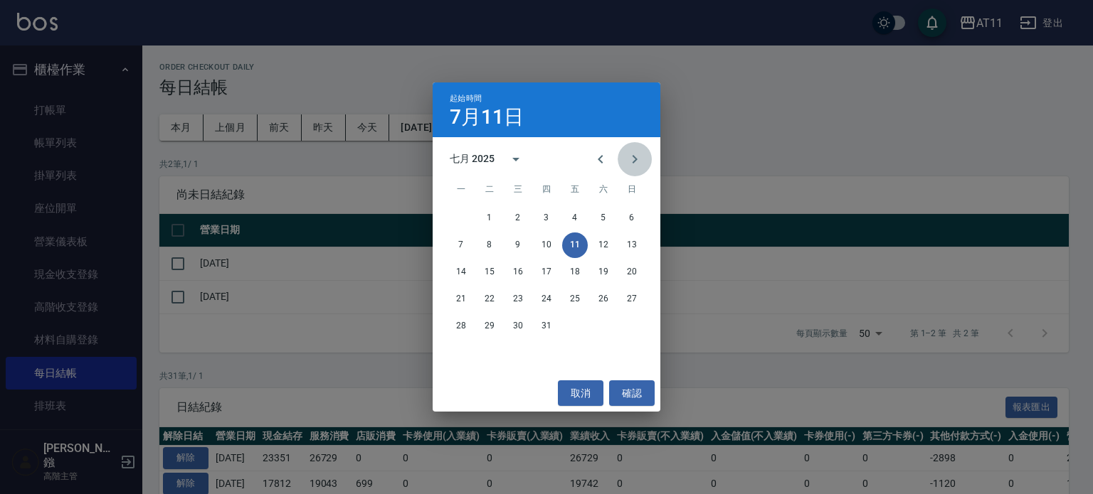
click at [640, 159] on icon "Next month" at bounding box center [634, 159] width 17 height 17
click at [635, 213] on button "3" at bounding box center [632, 219] width 26 height 26
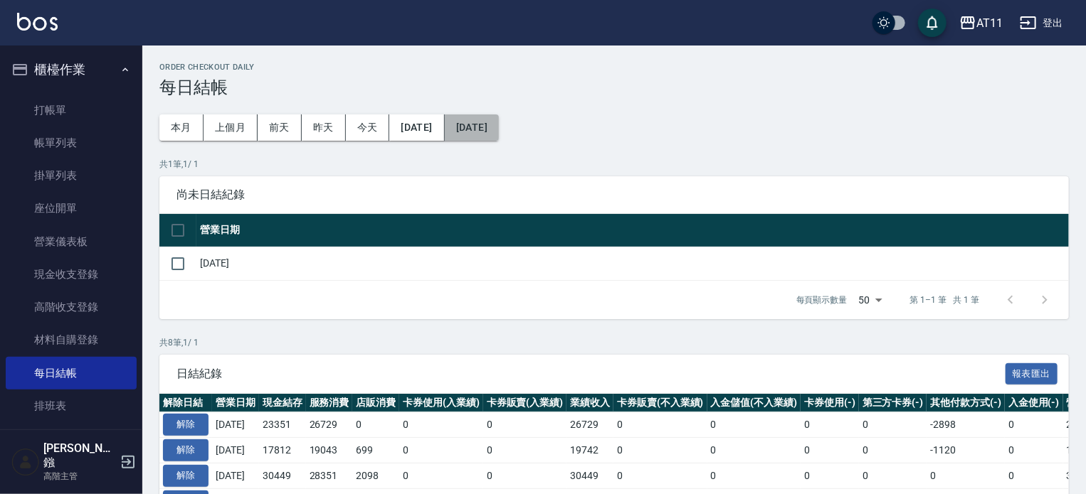
click at [499, 126] on button "[DATE]" at bounding box center [472, 128] width 54 height 26
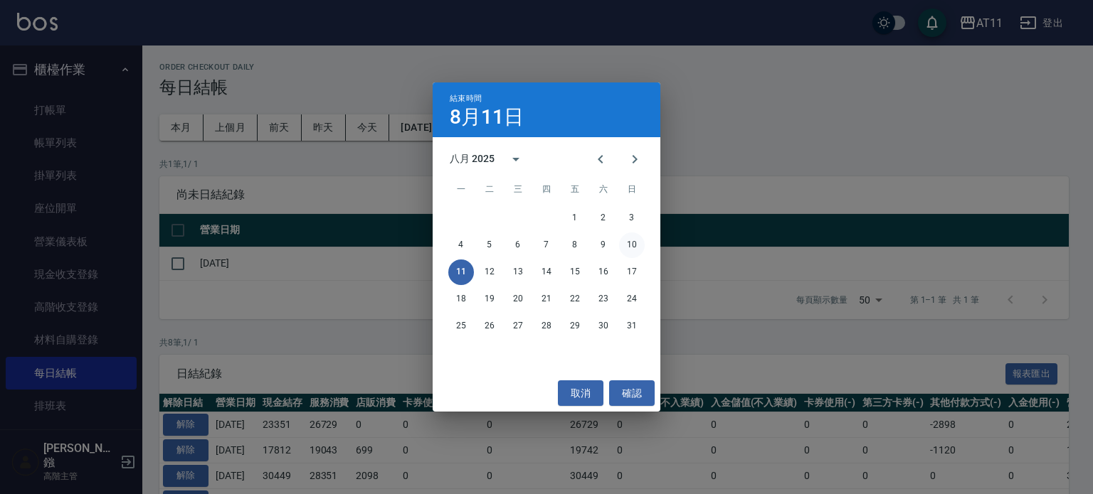
click at [635, 242] on button "10" at bounding box center [632, 246] width 26 height 26
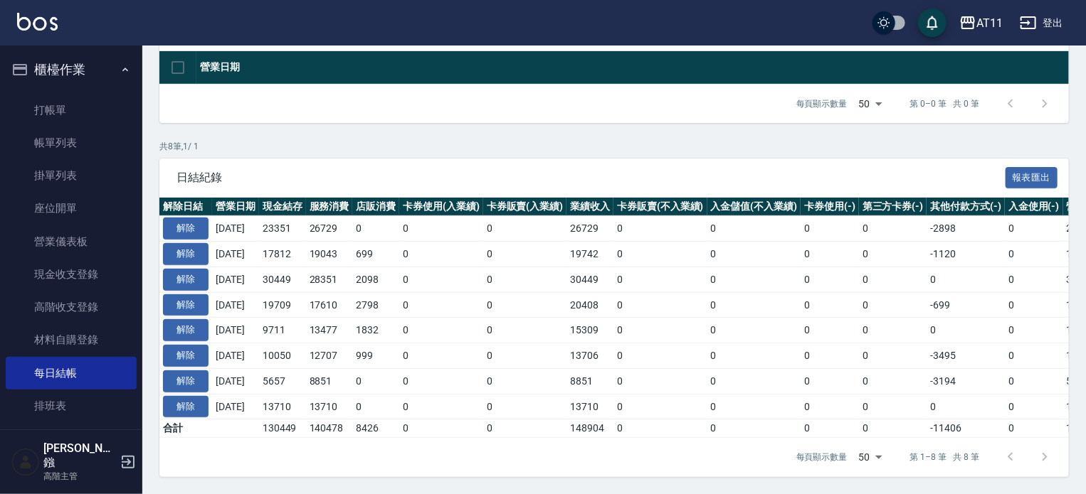
scroll to position [171, 0]
click at [733, 248] on td "0" at bounding box center [754, 255] width 94 height 26
click at [801, 204] on th "入金儲值(不入業績)" at bounding box center [754, 207] width 94 height 18
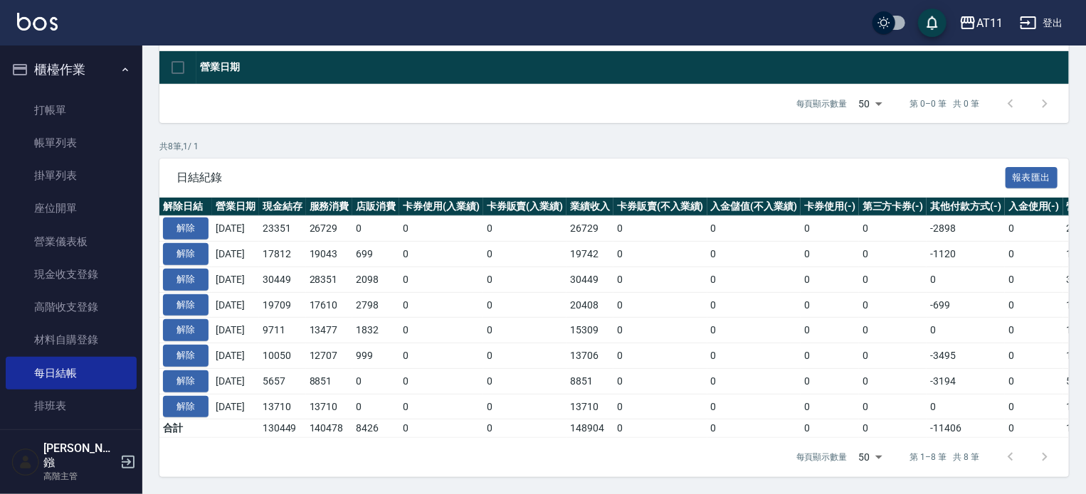
click at [808, 146] on div "共 8 筆, 1 / 1 日結紀錄 報表匯出 解除日結 營業日期 現金結存 服務消費 店販消費 卡券使用(入業績) 卡券販賣(入業績) 業績收入 卡券販賣(不…" at bounding box center [613, 308] width 909 height 337
